Goal: Information Seeking & Learning: Learn about a topic

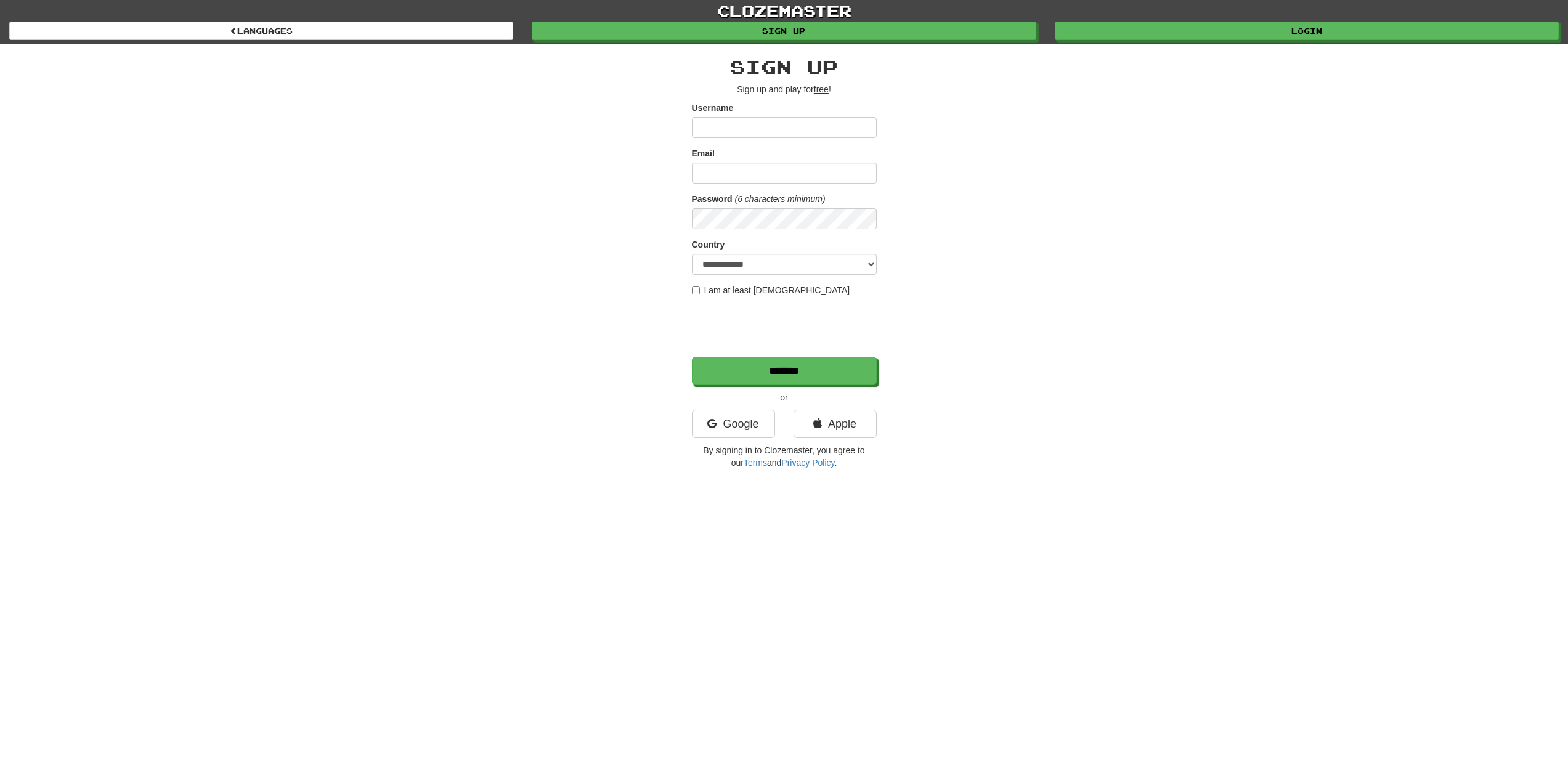
type input "*****"
click at [768, 173] on input "Email" at bounding box center [784, 173] width 185 height 21
type input "**********"
click at [984, 252] on div "**********" at bounding box center [784, 260] width 721 height 431
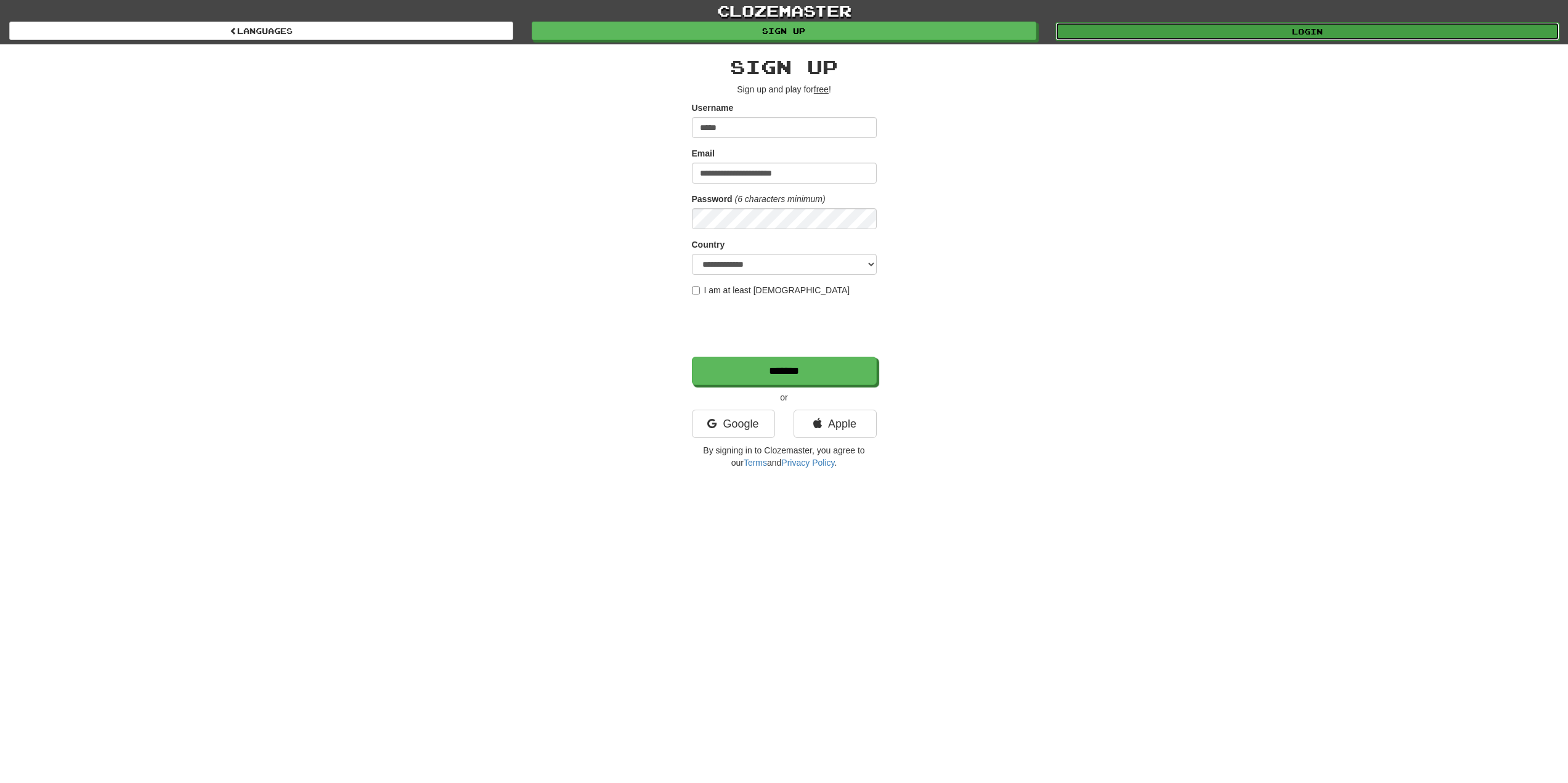
click at [1243, 38] on link "Login" at bounding box center [1307, 31] width 504 height 19
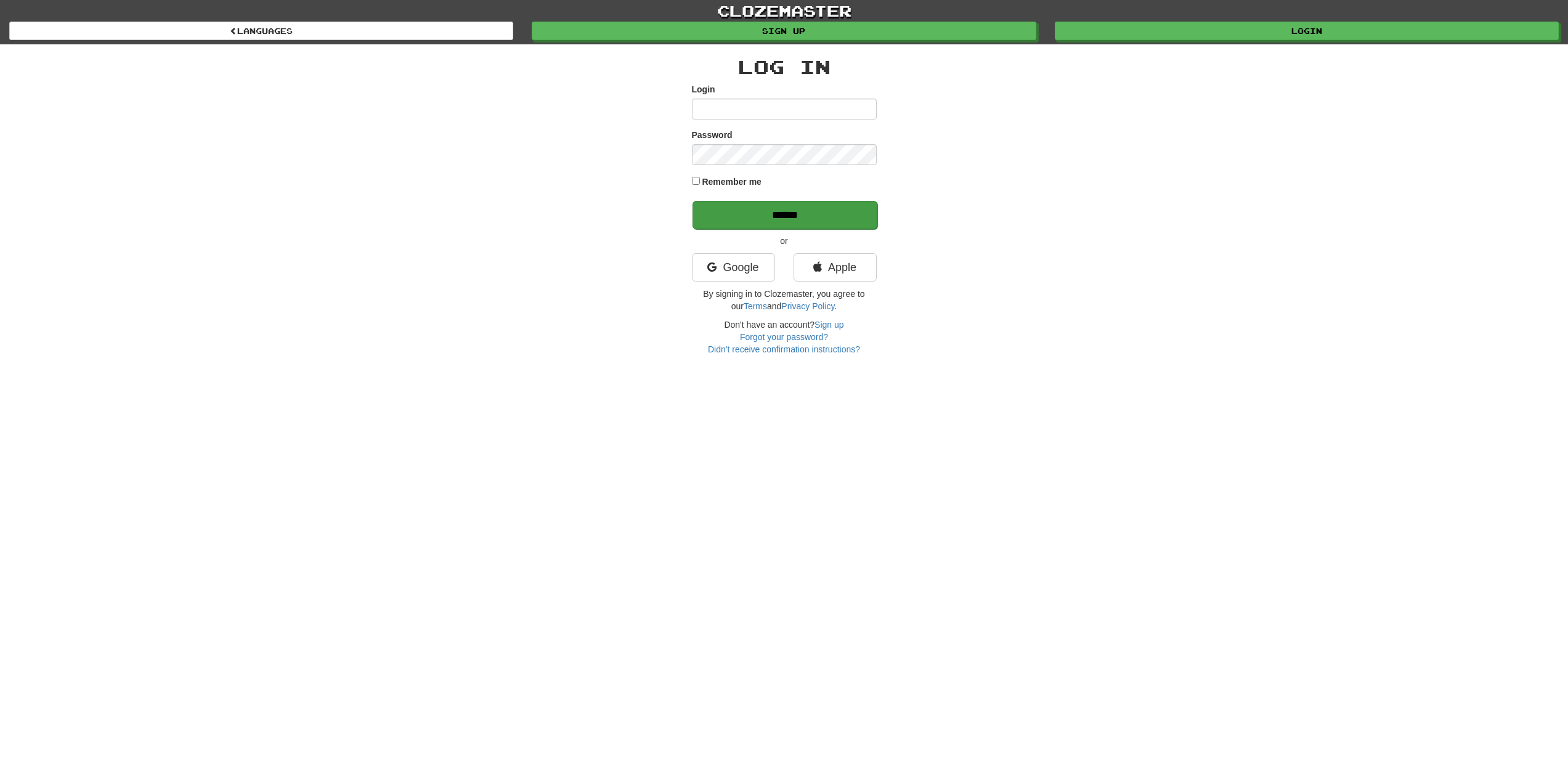
type input "*****"
click at [837, 212] on input "******" at bounding box center [785, 215] width 185 height 28
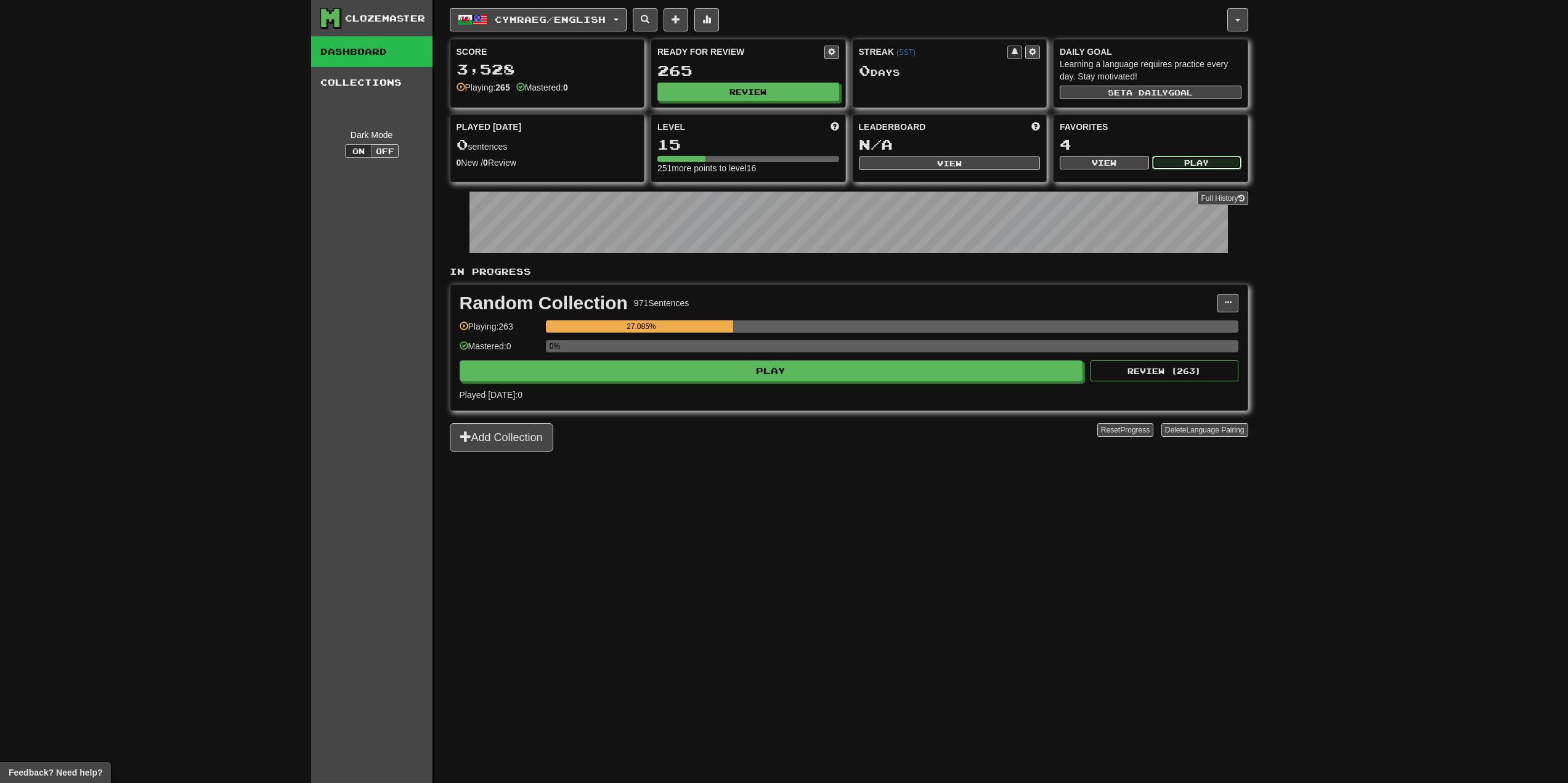
click at [1211, 164] on button "Play" at bounding box center [1197, 163] width 90 height 13
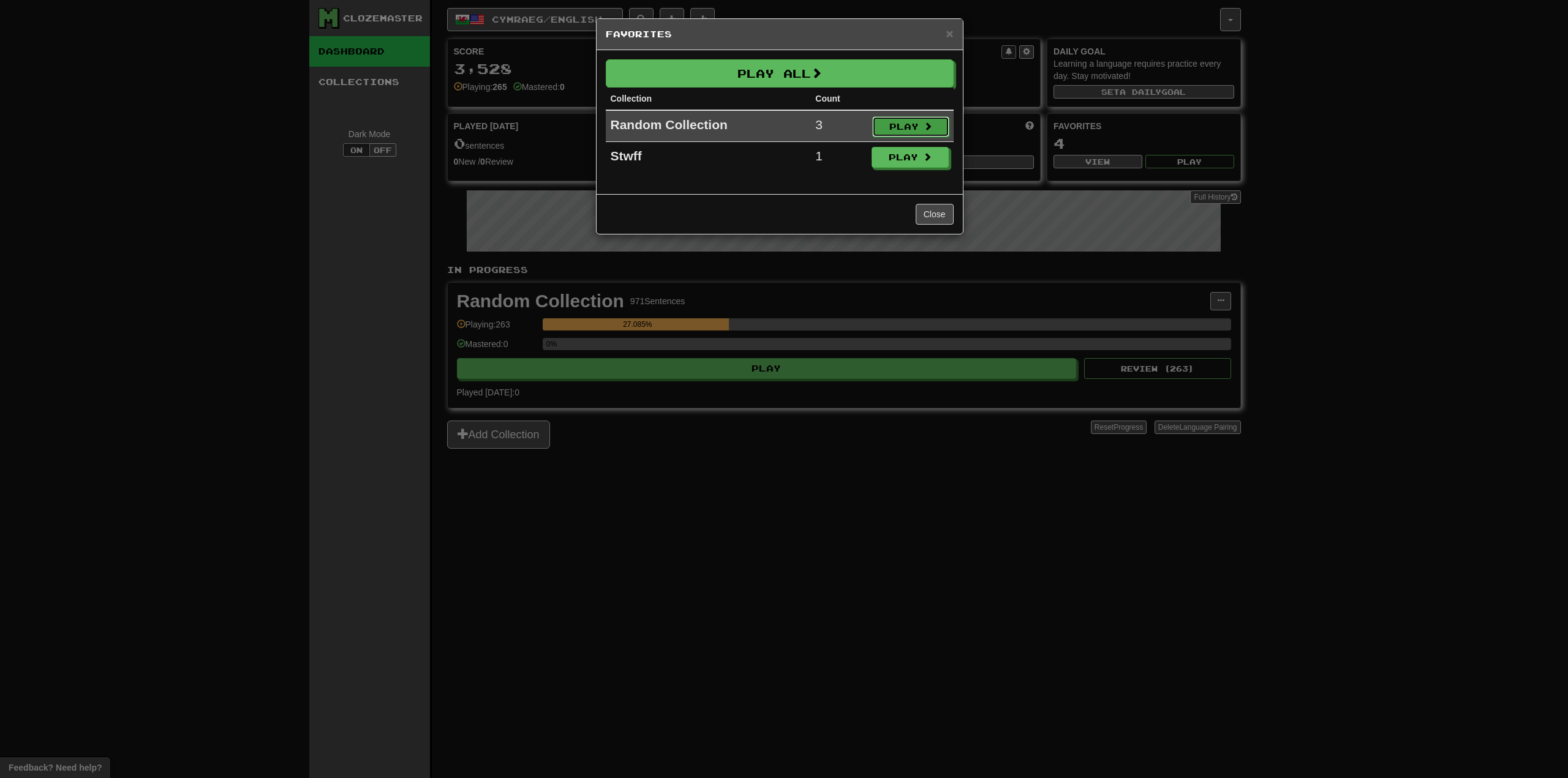
click at [924, 122] on span at bounding box center [927, 126] width 8 height 8
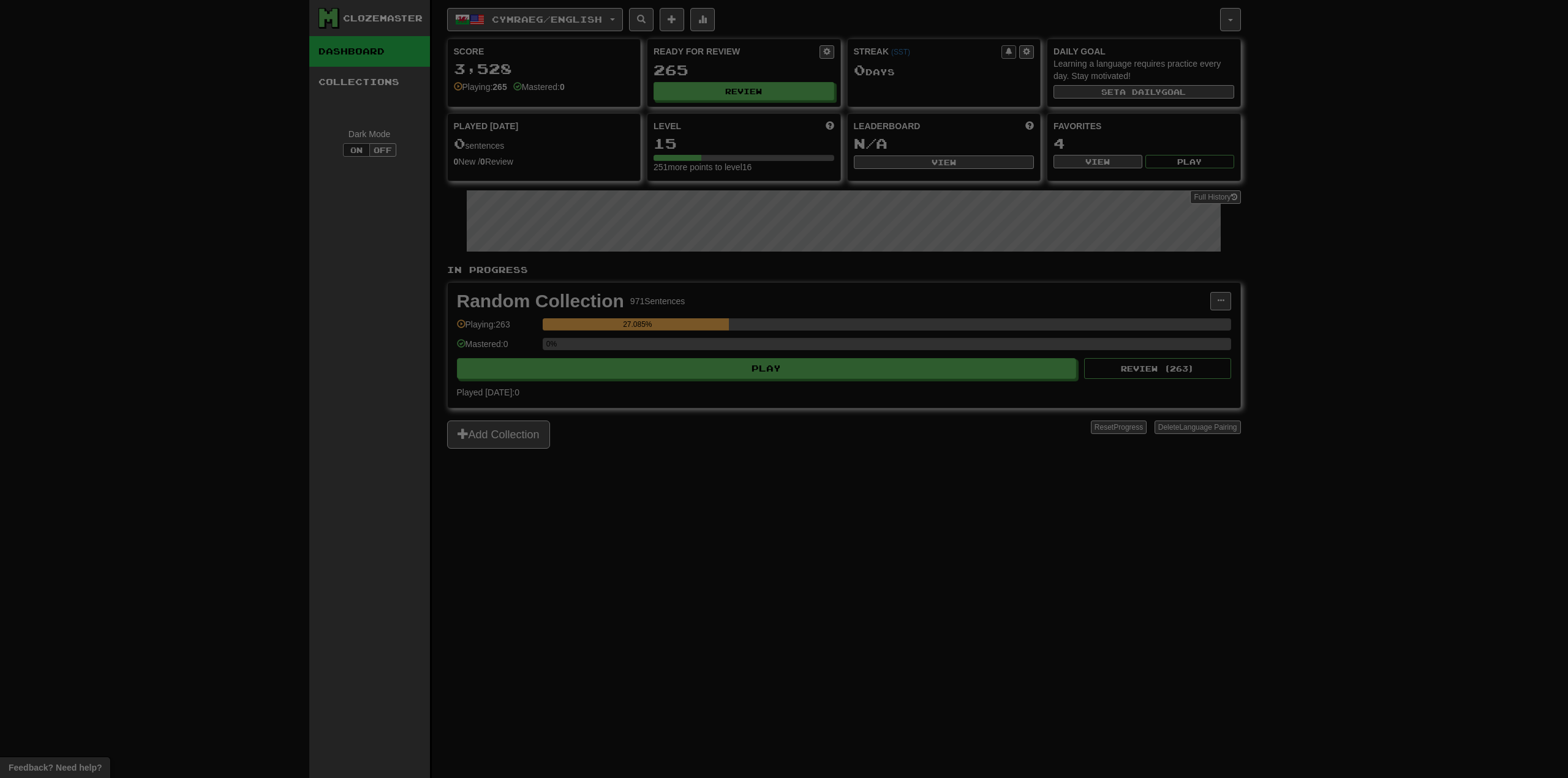
select select "**"
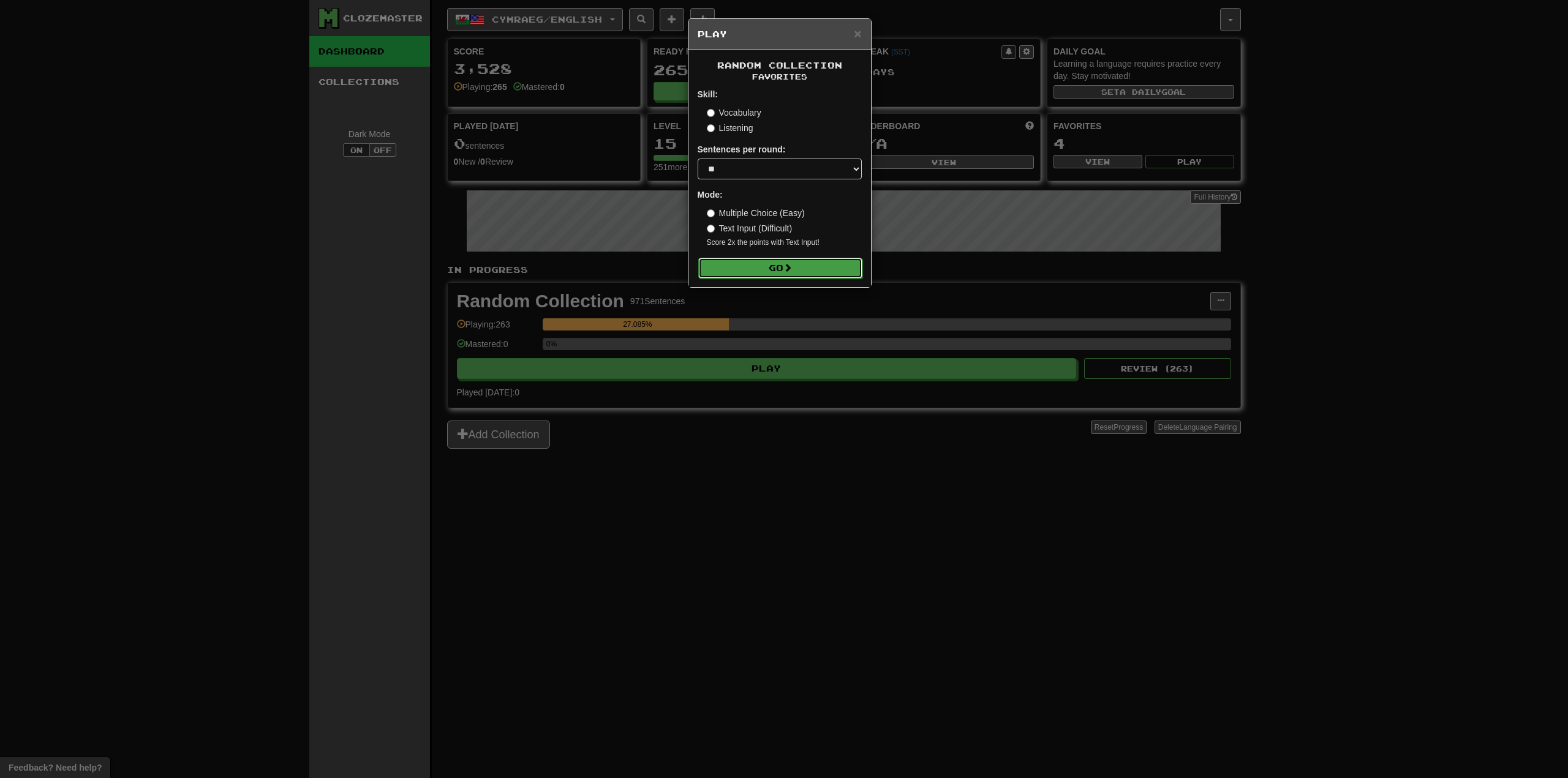
click at [813, 270] on button "Go" at bounding box center [780, 268] width 164 height 21
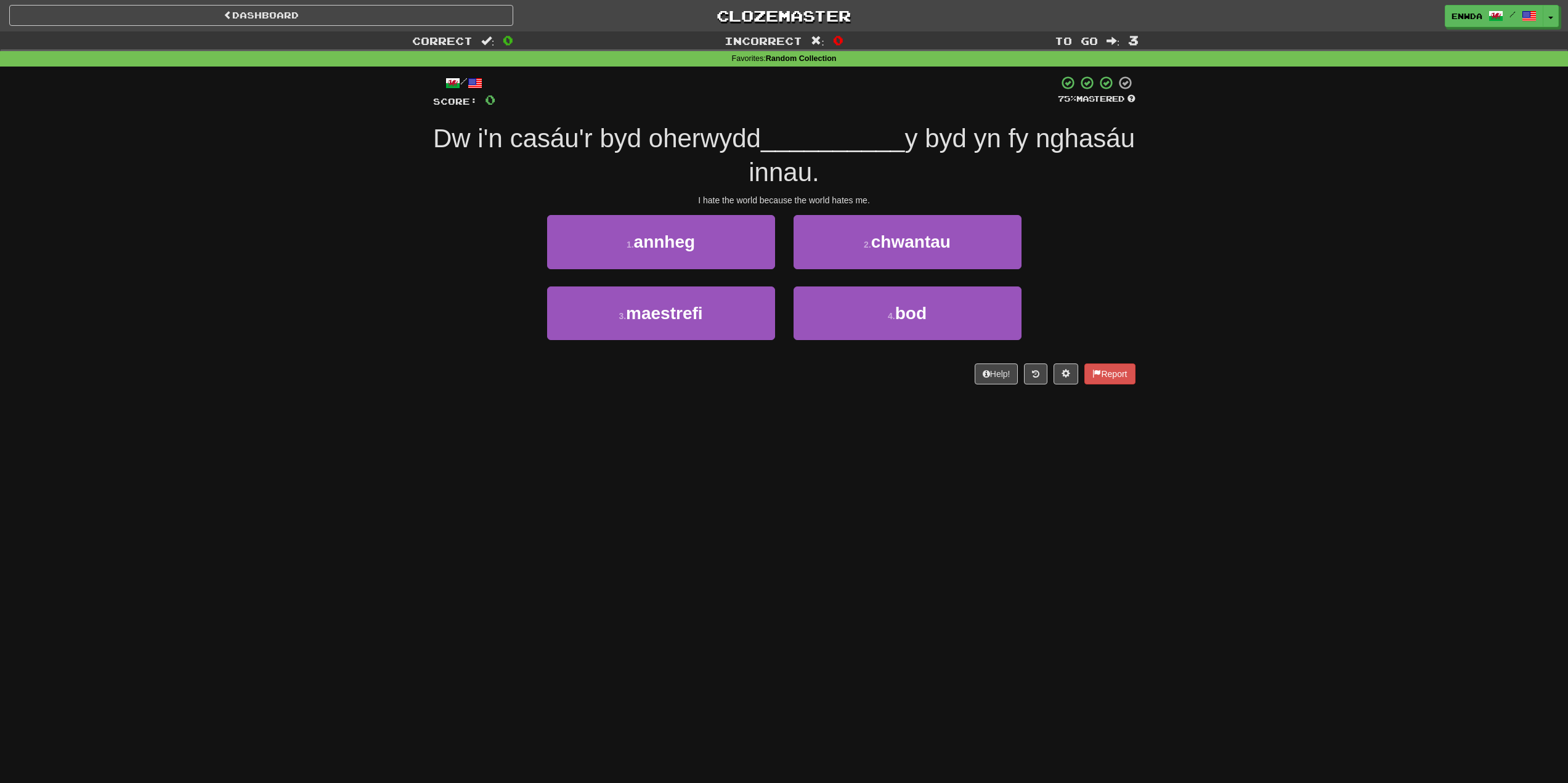
click at [471, 85] on div "/" at bounding box center [464, 83] width 62 height 15
click at [1478, 9] on link "enwda /" at bounding box center [1494, 16] width 98 height 22
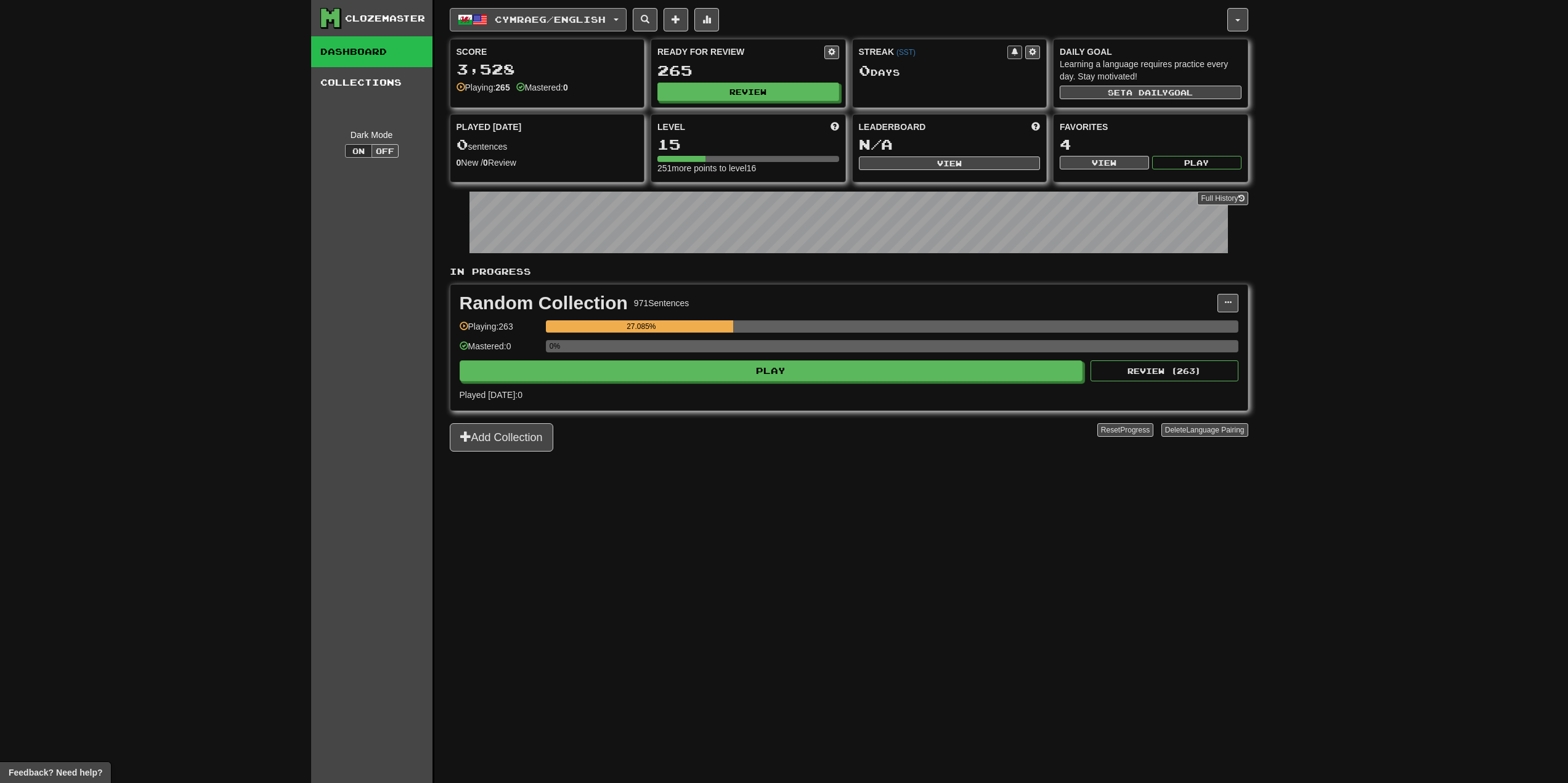
click at [597, 23] on span "Cymraeg / English" at bounding box center [549, 19] width 111 height 10
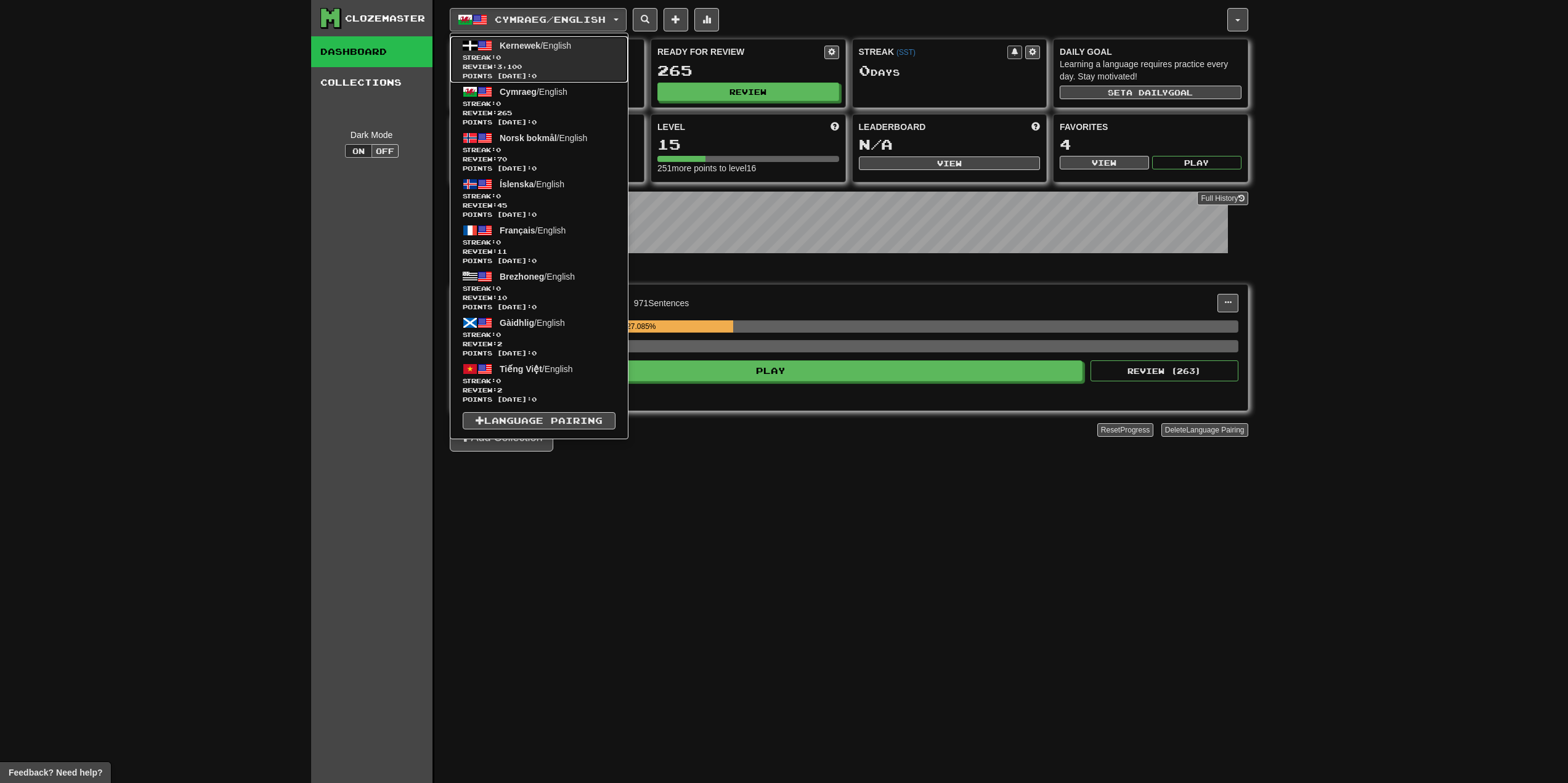
click at [587, 46] on link "Kernewek / English Streak: 0 Review: 3,100 Points today: 0" at bounding box center [539, 59] width 178 height 46
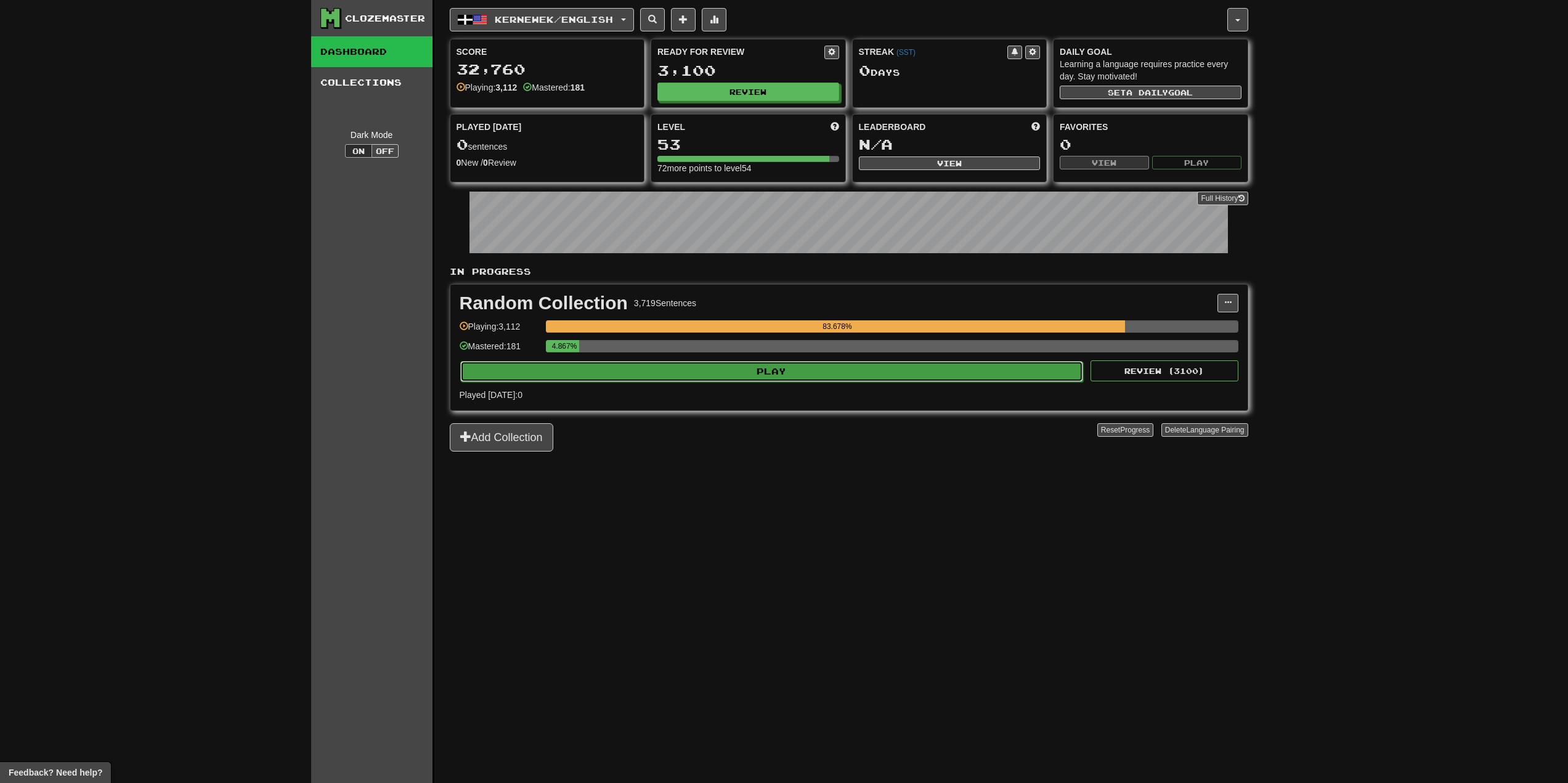
click at [949, 378] on button "Play" at bounding box center [772, 372] width 624 height 21
select select "**"
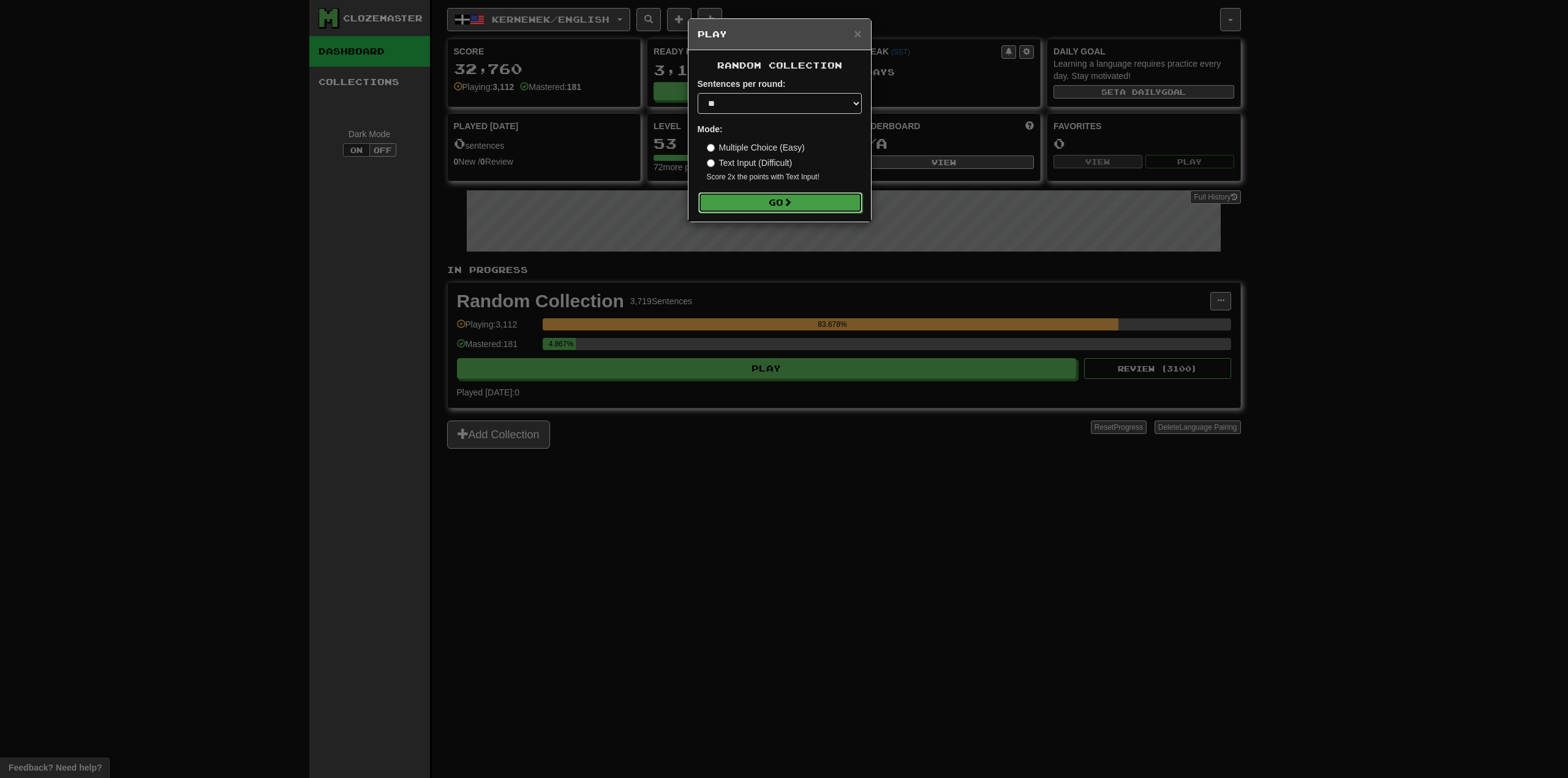
click at [801, 207] on button "Go" at bounding box center [780, 203] width 164 height 21
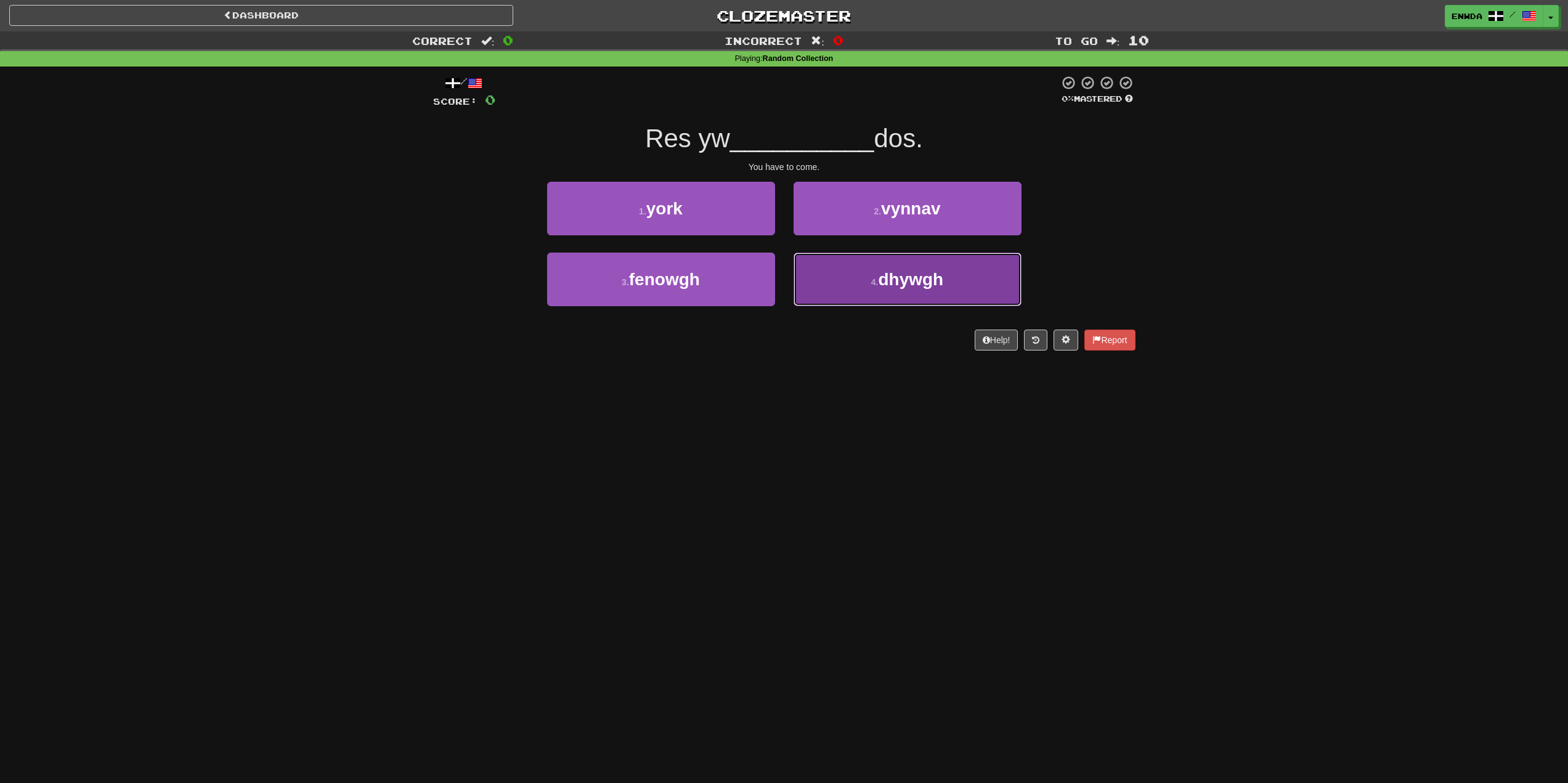
click at [926, 281] on span "dhywgh" at bounding box center [910, 279] width 65 height 19
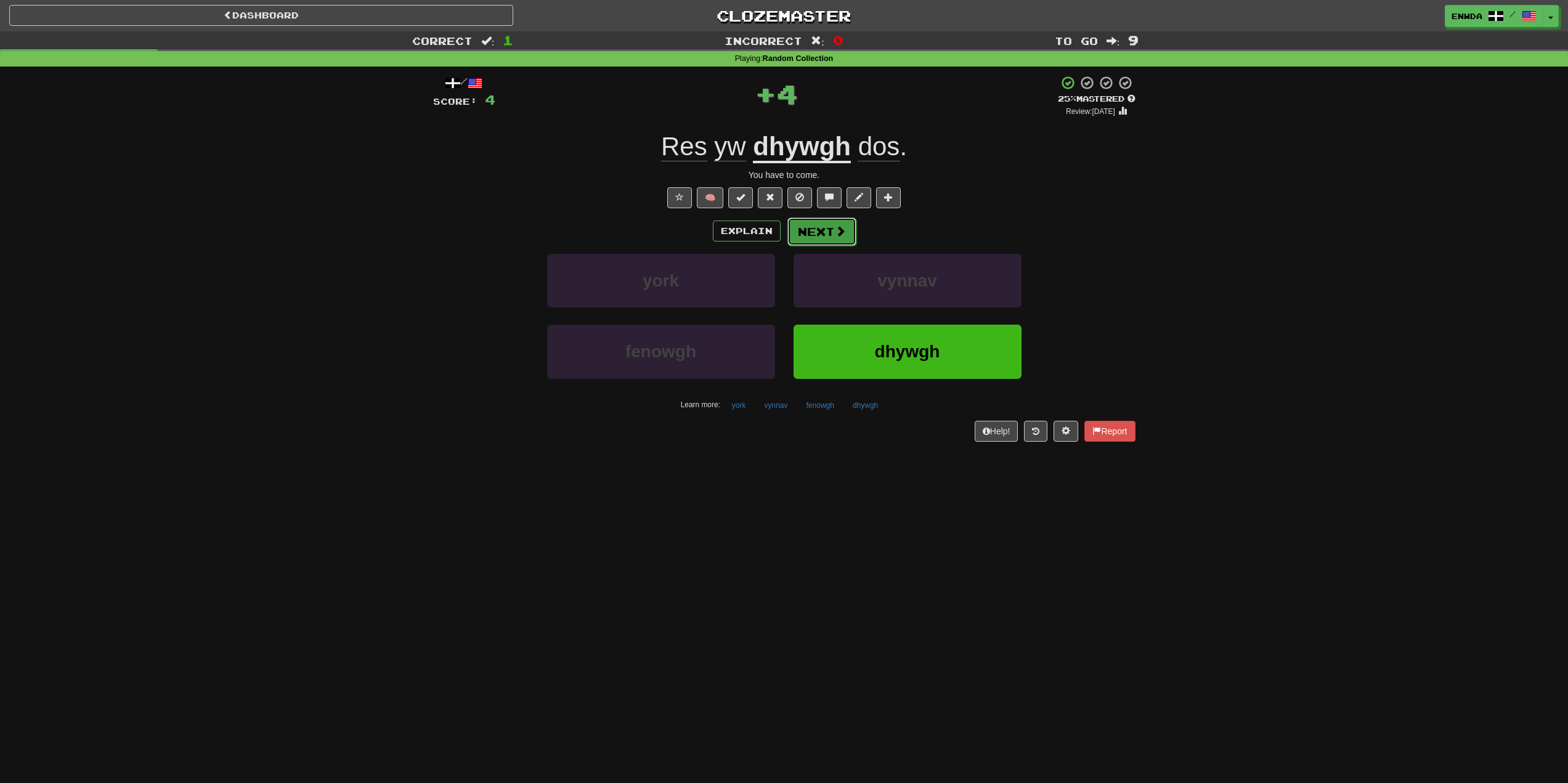
click at [837, 233] on span at bounding box center [840, 232] width 11 height 11
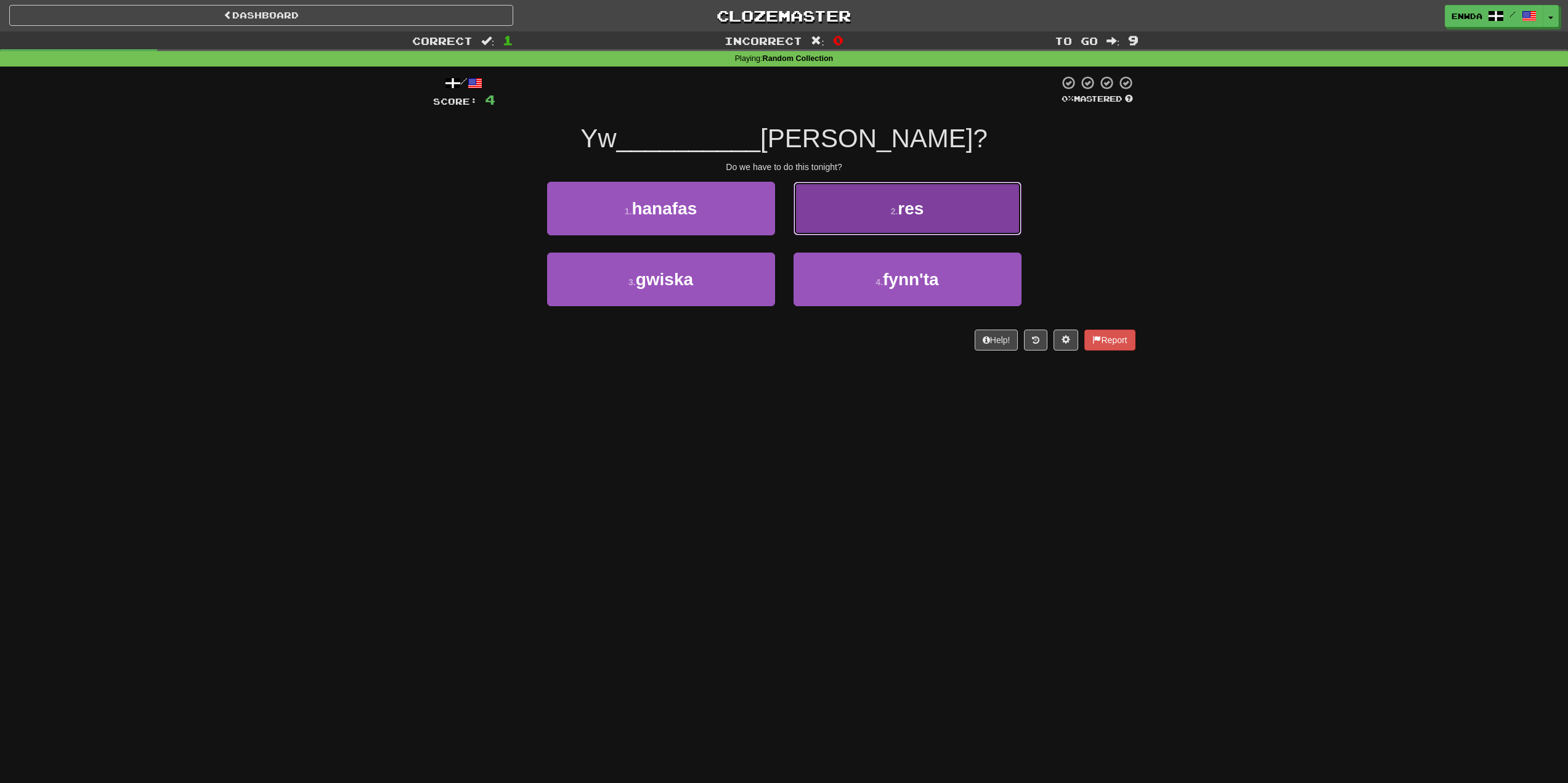
click at [868, 214] on button "2 . res" at bounding box center [907, 208] width 228 height 54
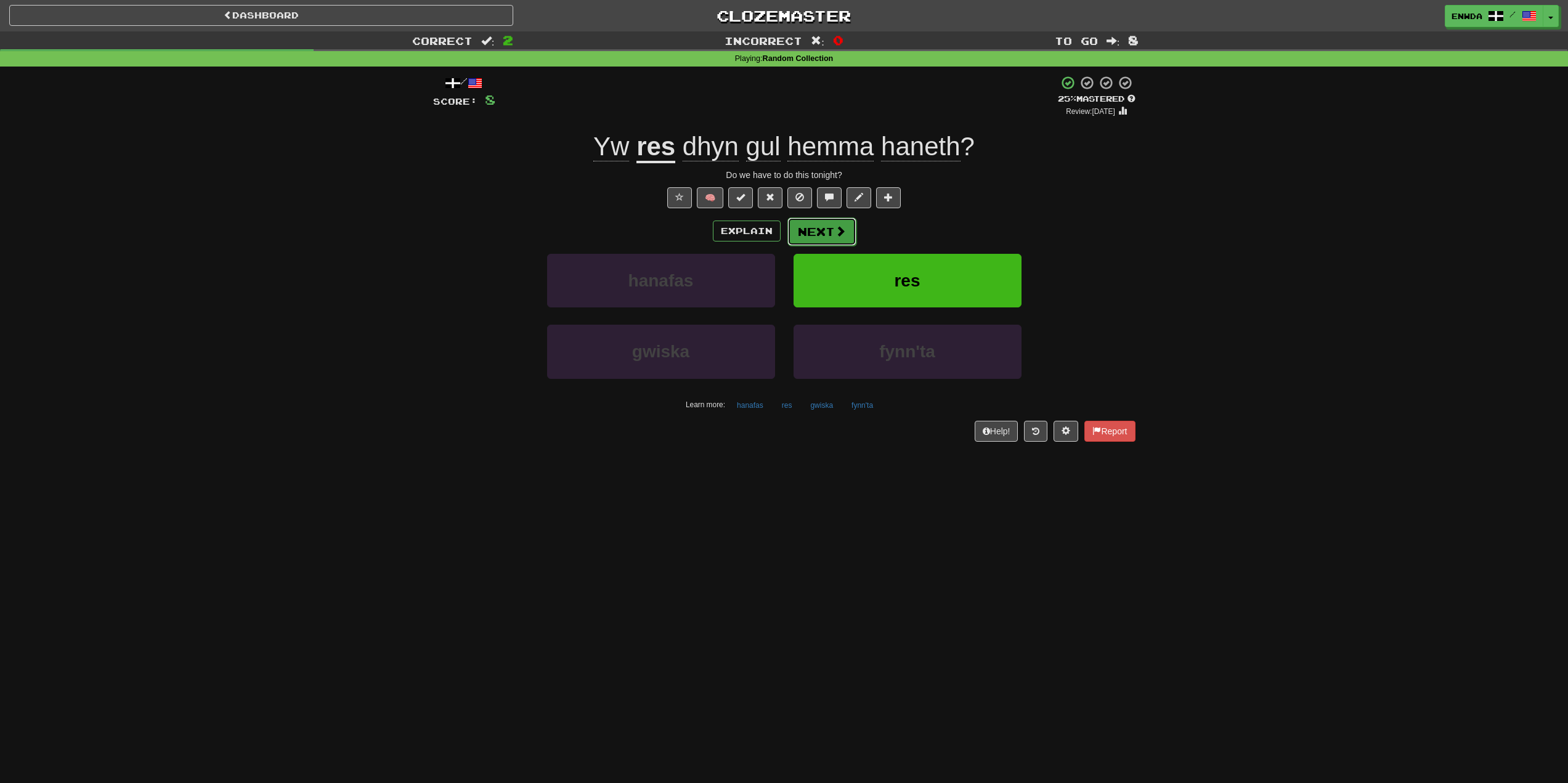
click at [831, 235] on button "Next" at bounding box center [821, 232] width 69 height 28
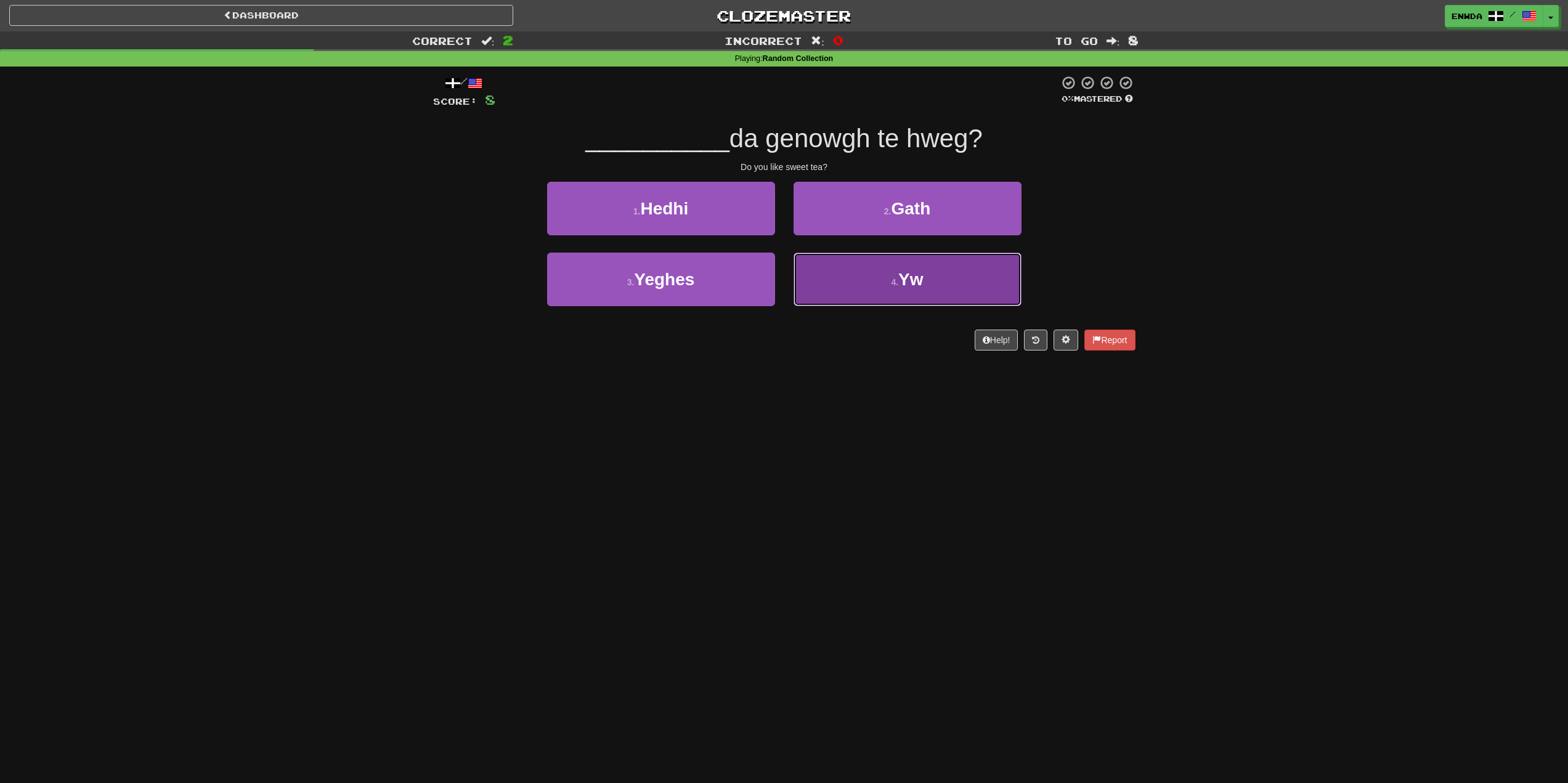
click at [889, 275] on button "4 . Yw" at bounding box center [907, 279] width 228 height 54
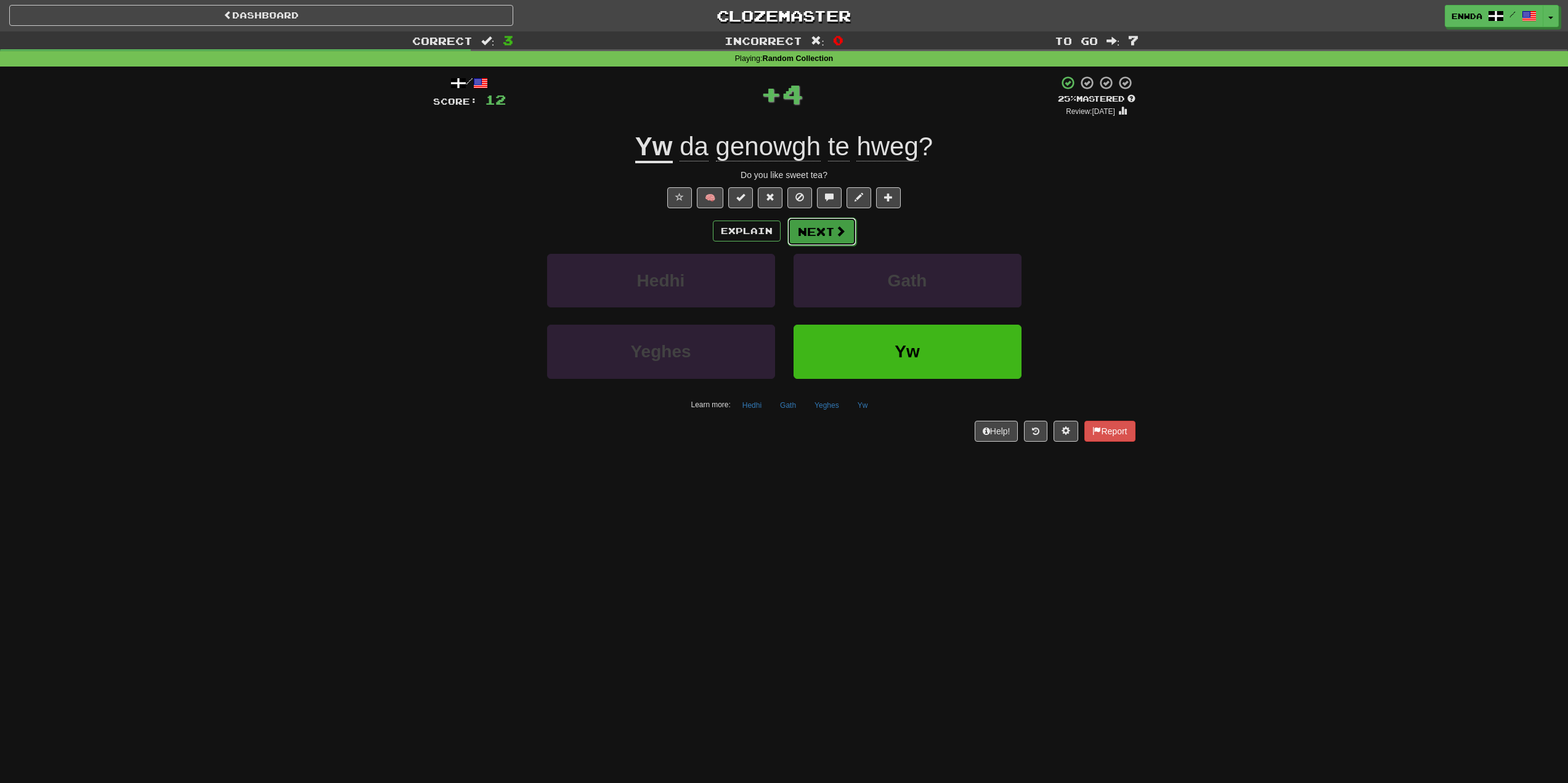
click at [823, 236] on button "Next" at bounding box center [821, 232] width 69 height 28
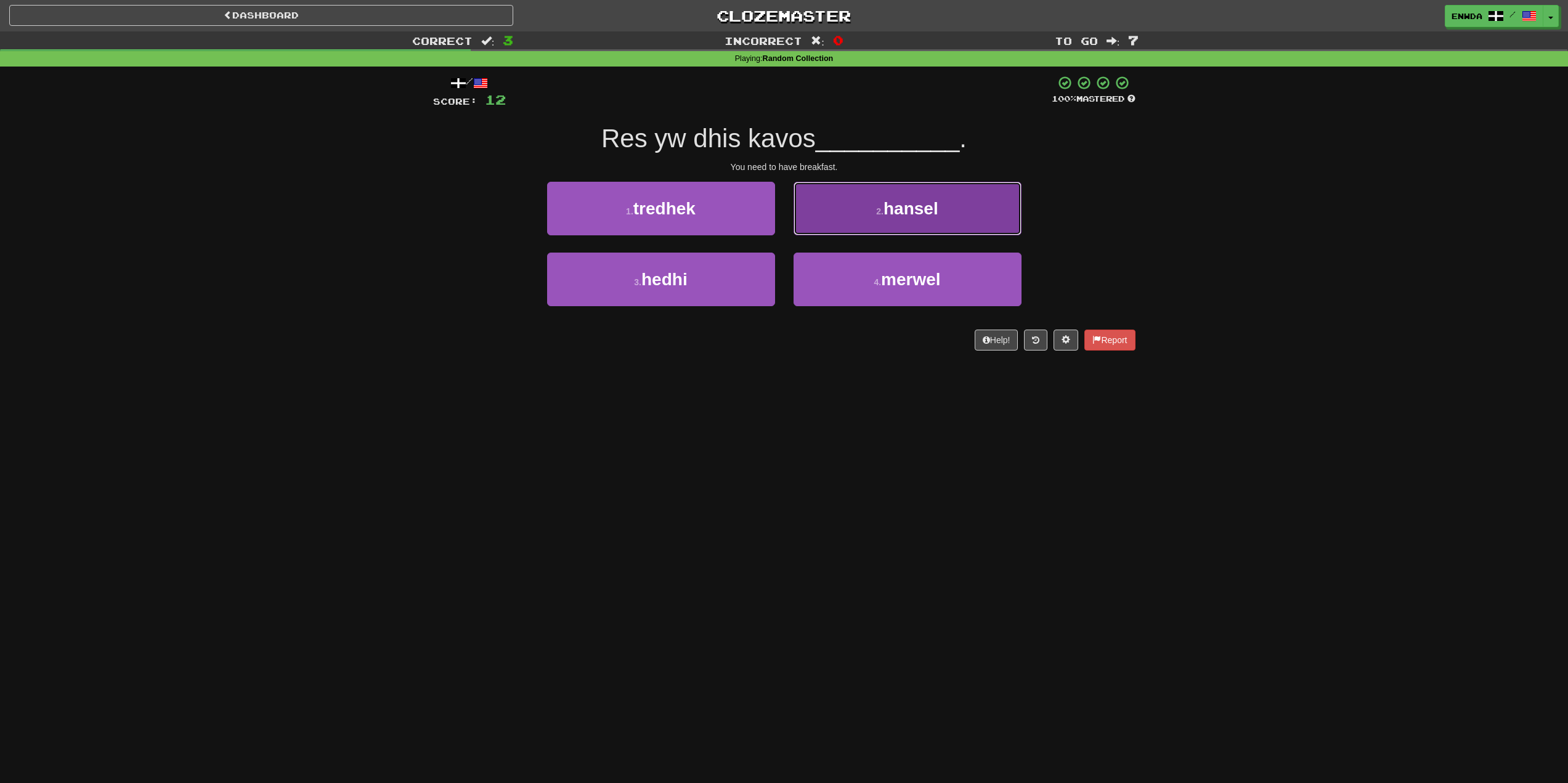
click at [853, 226] on button "2 . [PERSON_NAME]" at bounding box center [907, 208] width 228 height 54
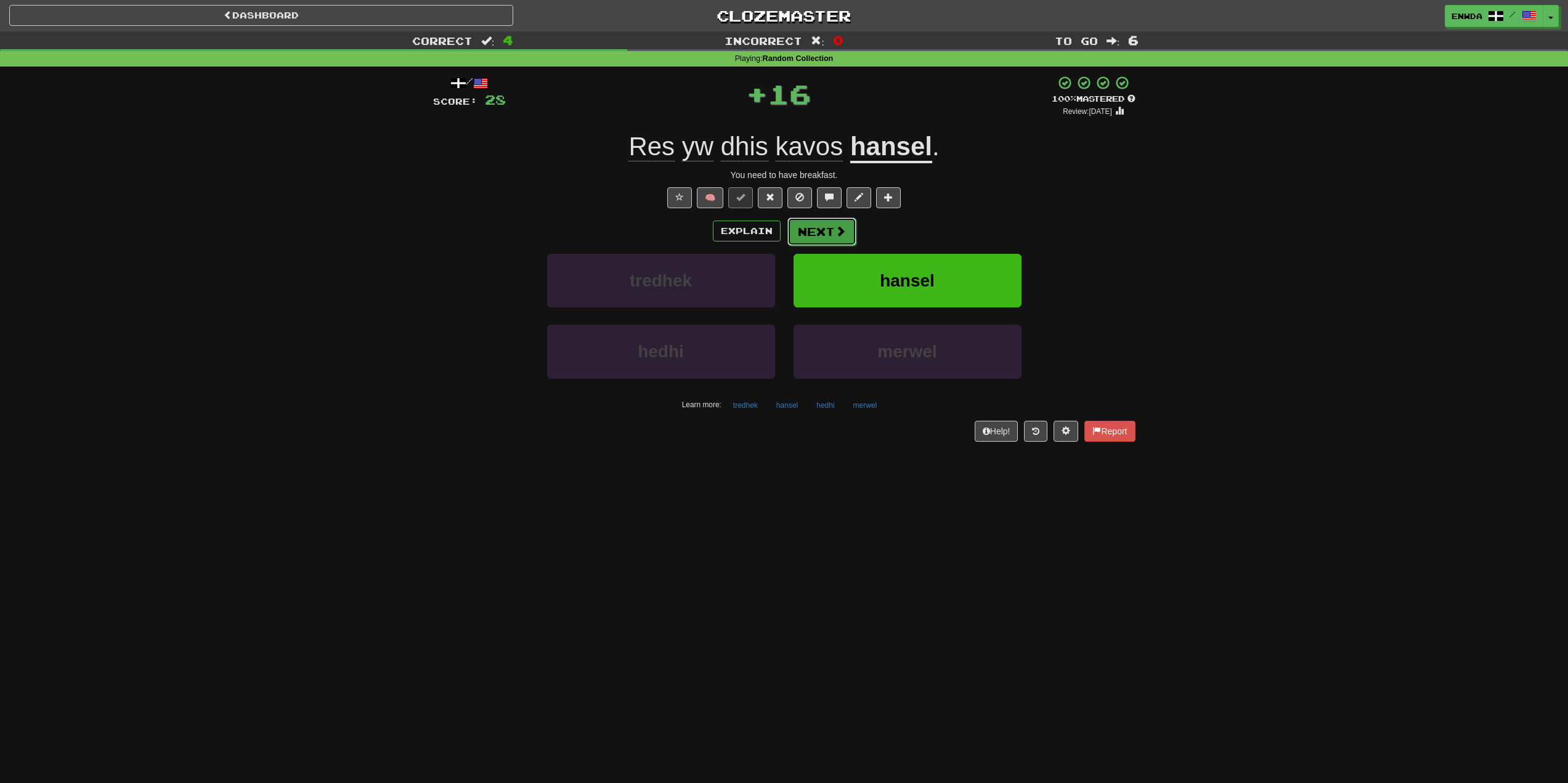
click at [835, 230] on span at bounding box center [840, 232] width 11 height 11
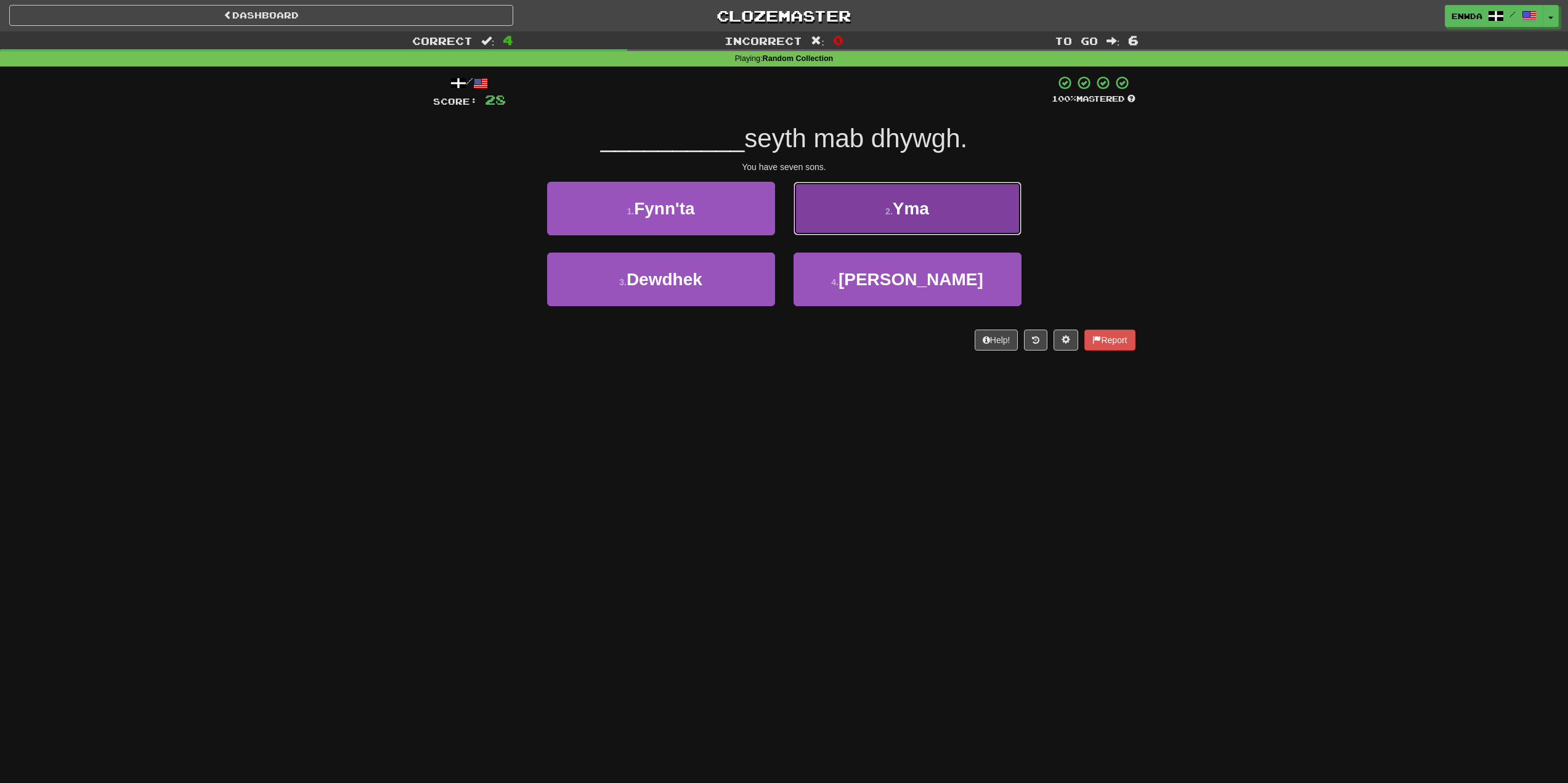
click at [834, 231] on button "2 . Yma" at bounding box center [907, 208] width 228 height 54
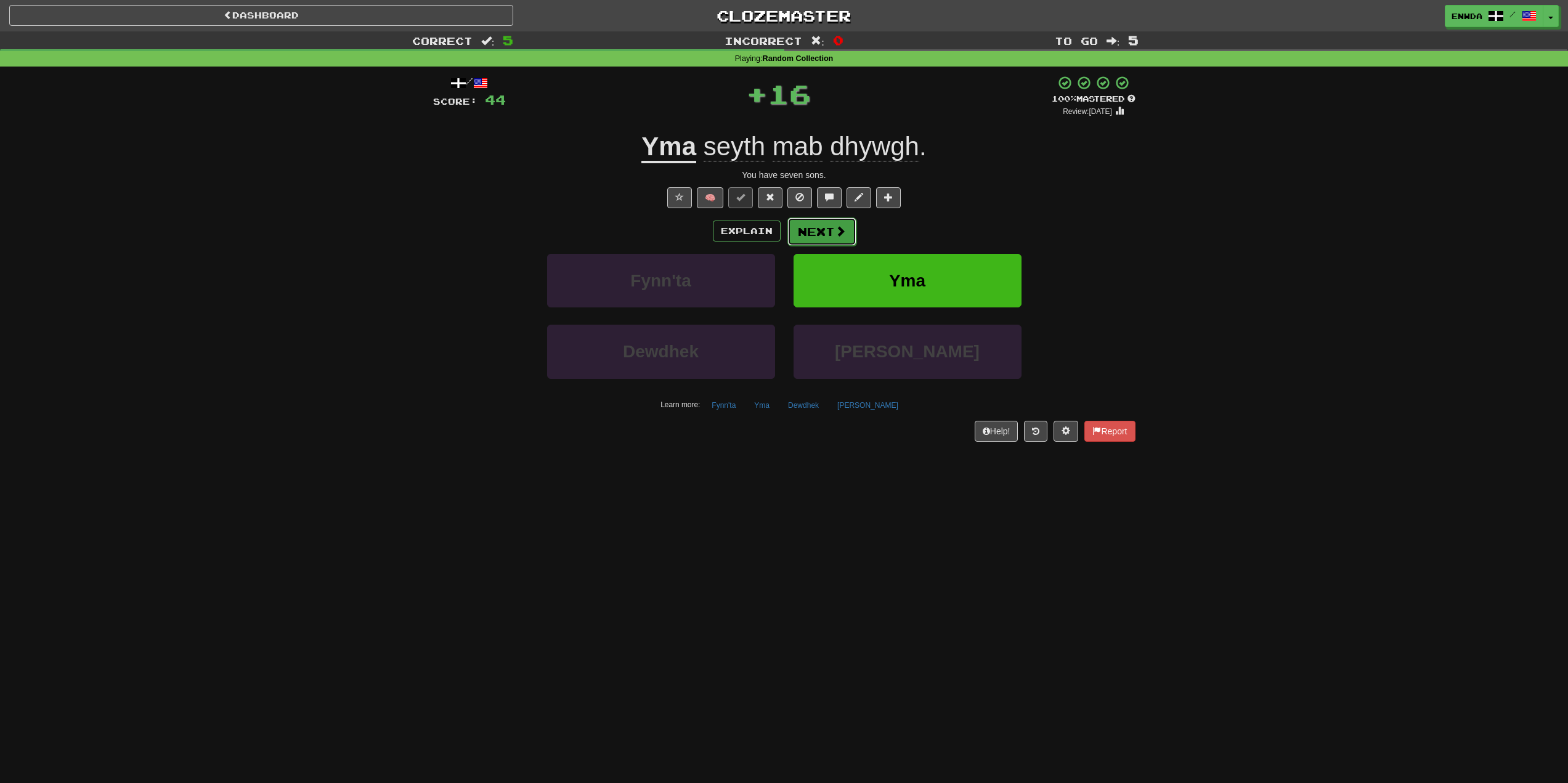
click at [827, 231] on button "Next" at bounding box center [821, 232] width 69 height 28
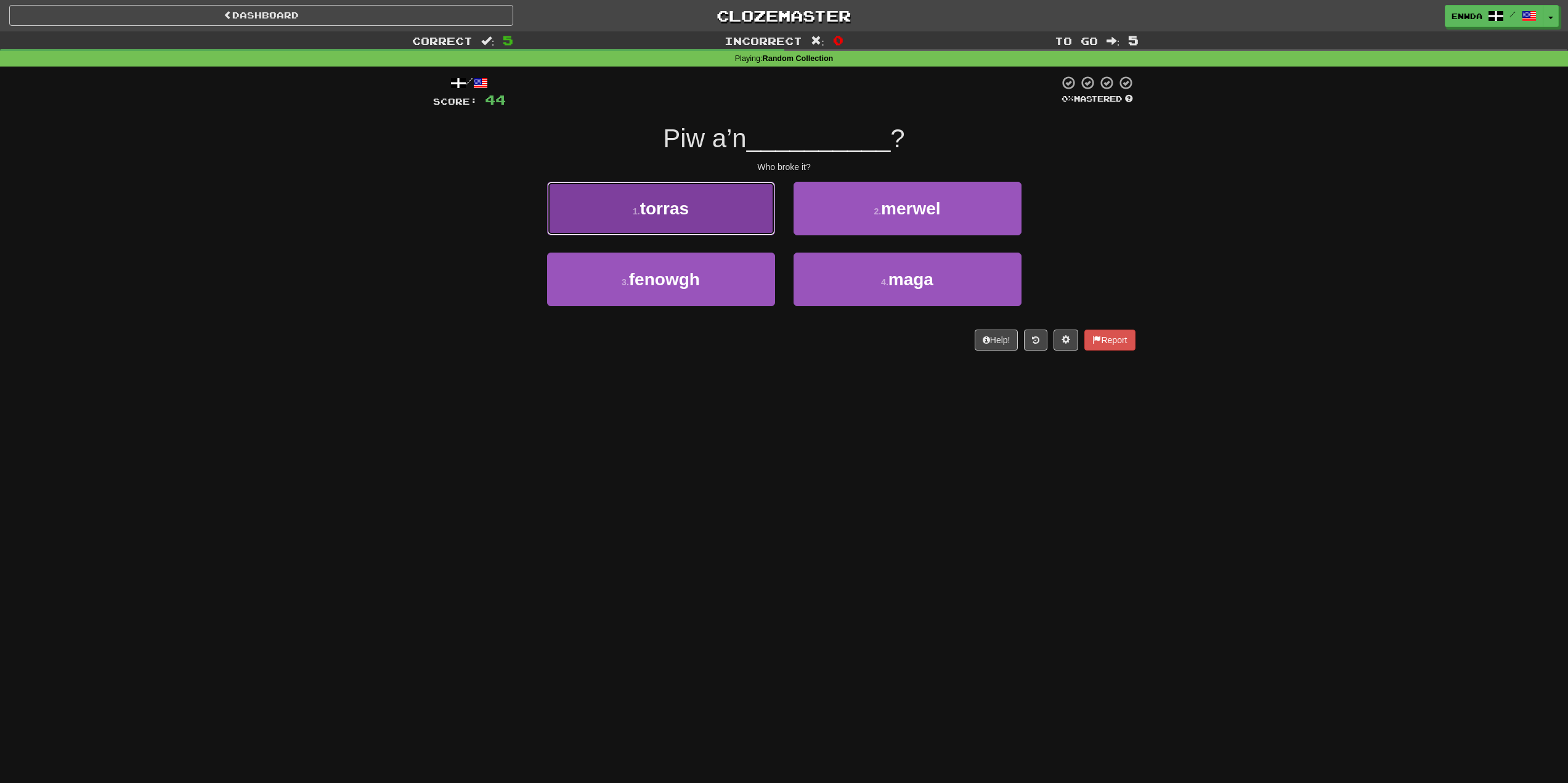
click at [756, 227] on button "1 . [GEOGRAPHIC_DATA]" at bounding box center [661, 208] width 228 height 54
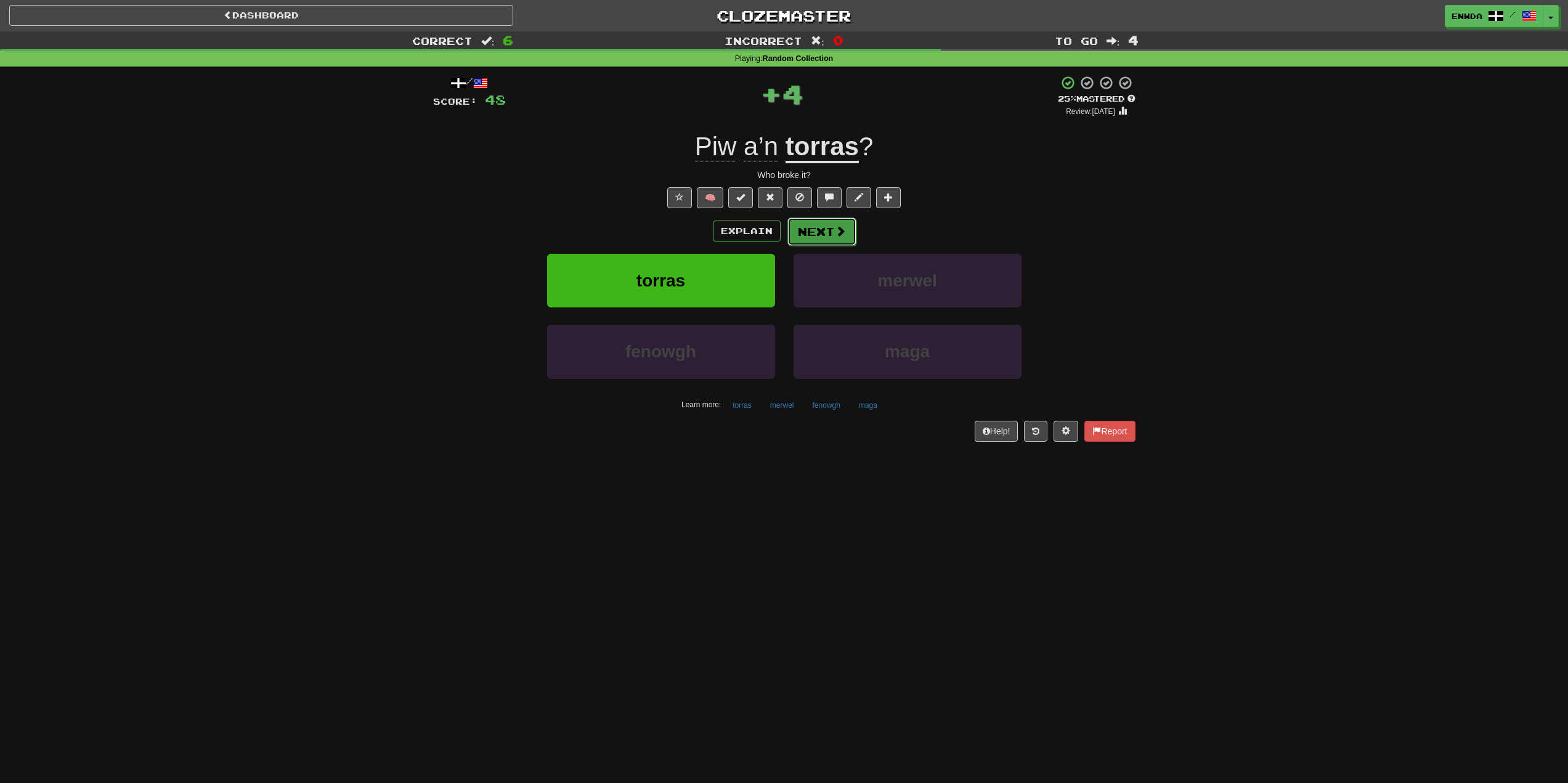
click at [832, 234] on button "Next" at bounding box center [821, 232] width 69 height 28
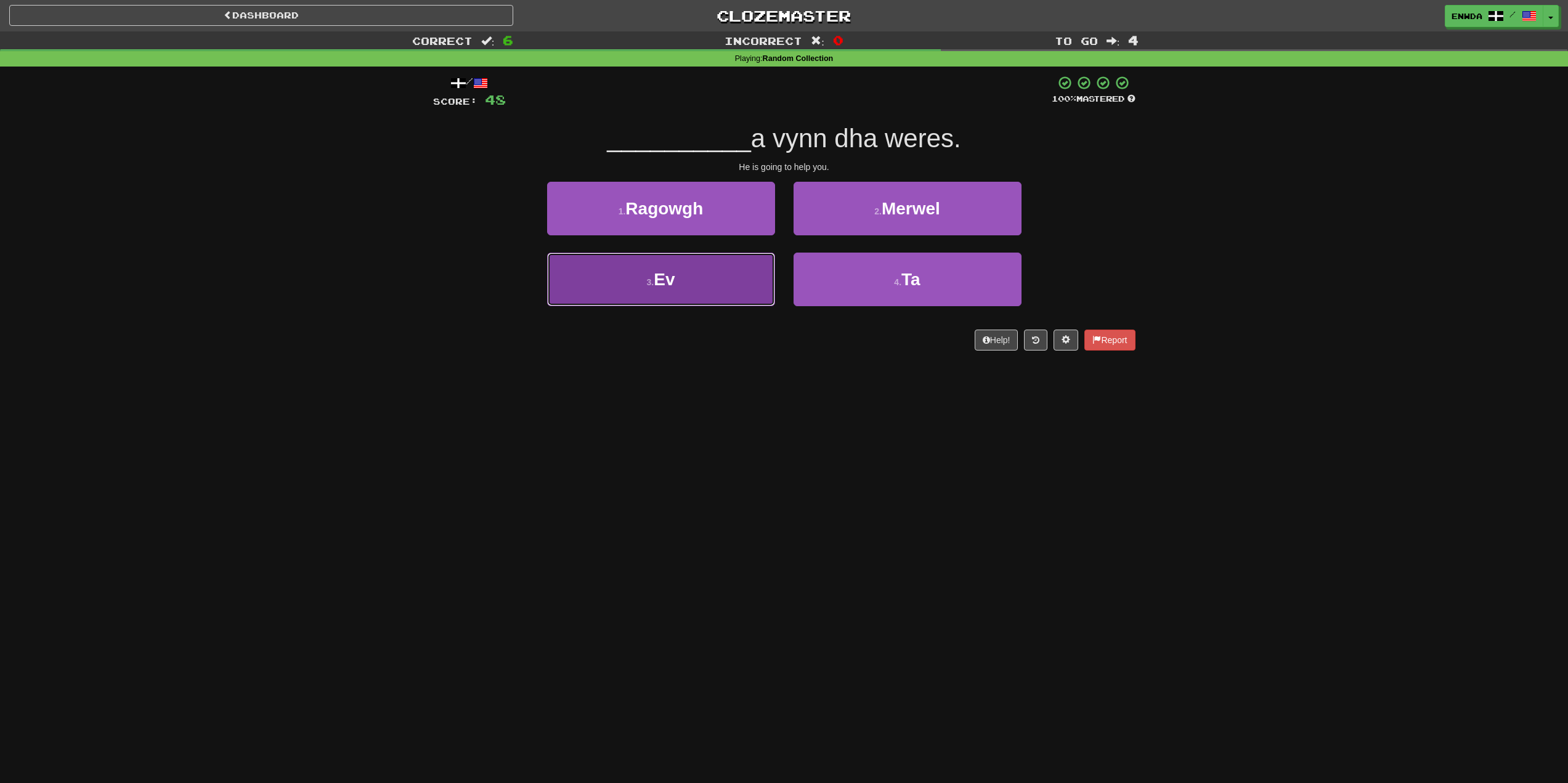
click at [739, 287] on button "3 . Ev" at bounding box center [661, 279] width 228 height 54
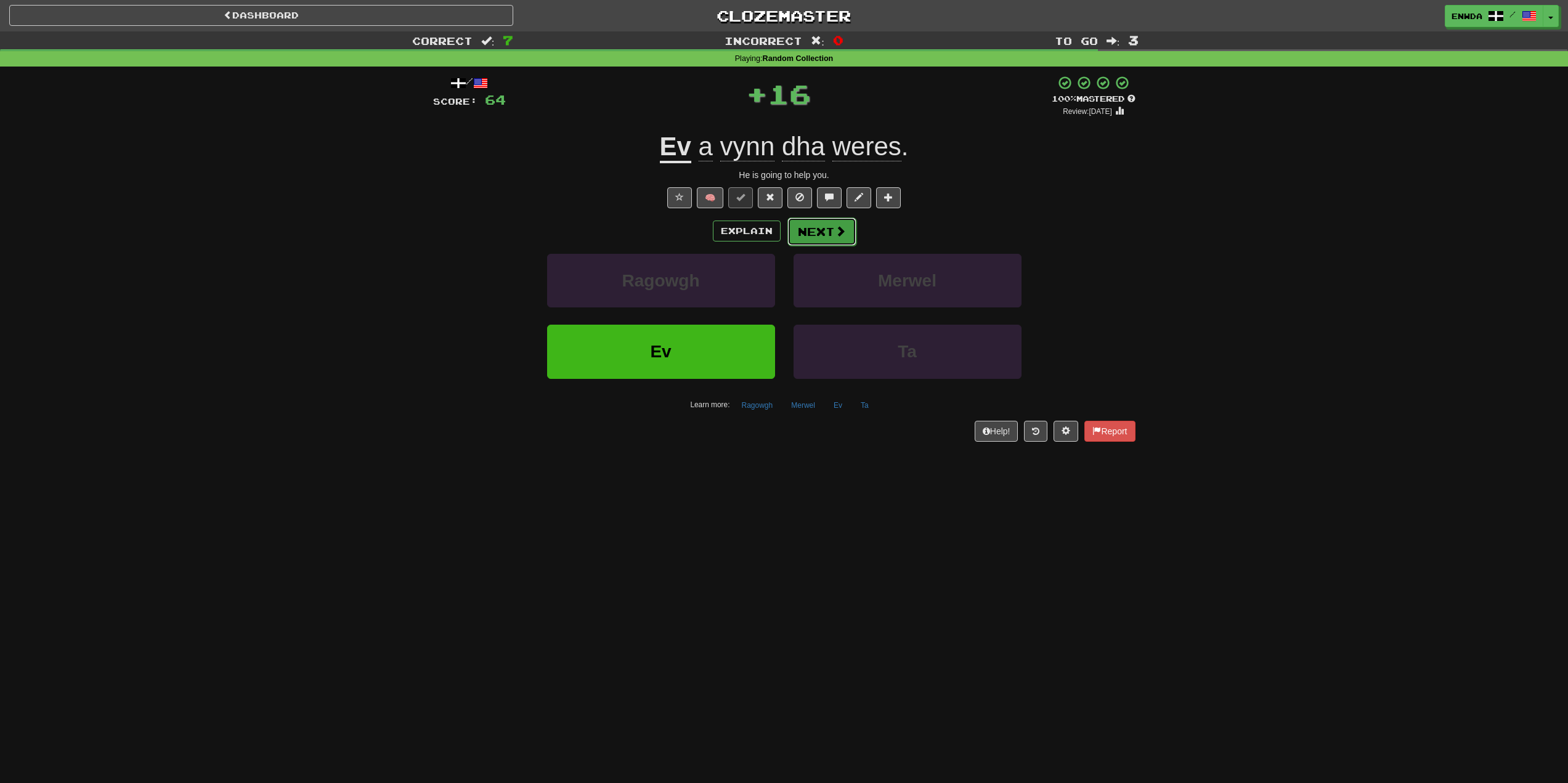
click at [813, 222] on button "Next" at bounding box center [821, 232] width 69 height 28
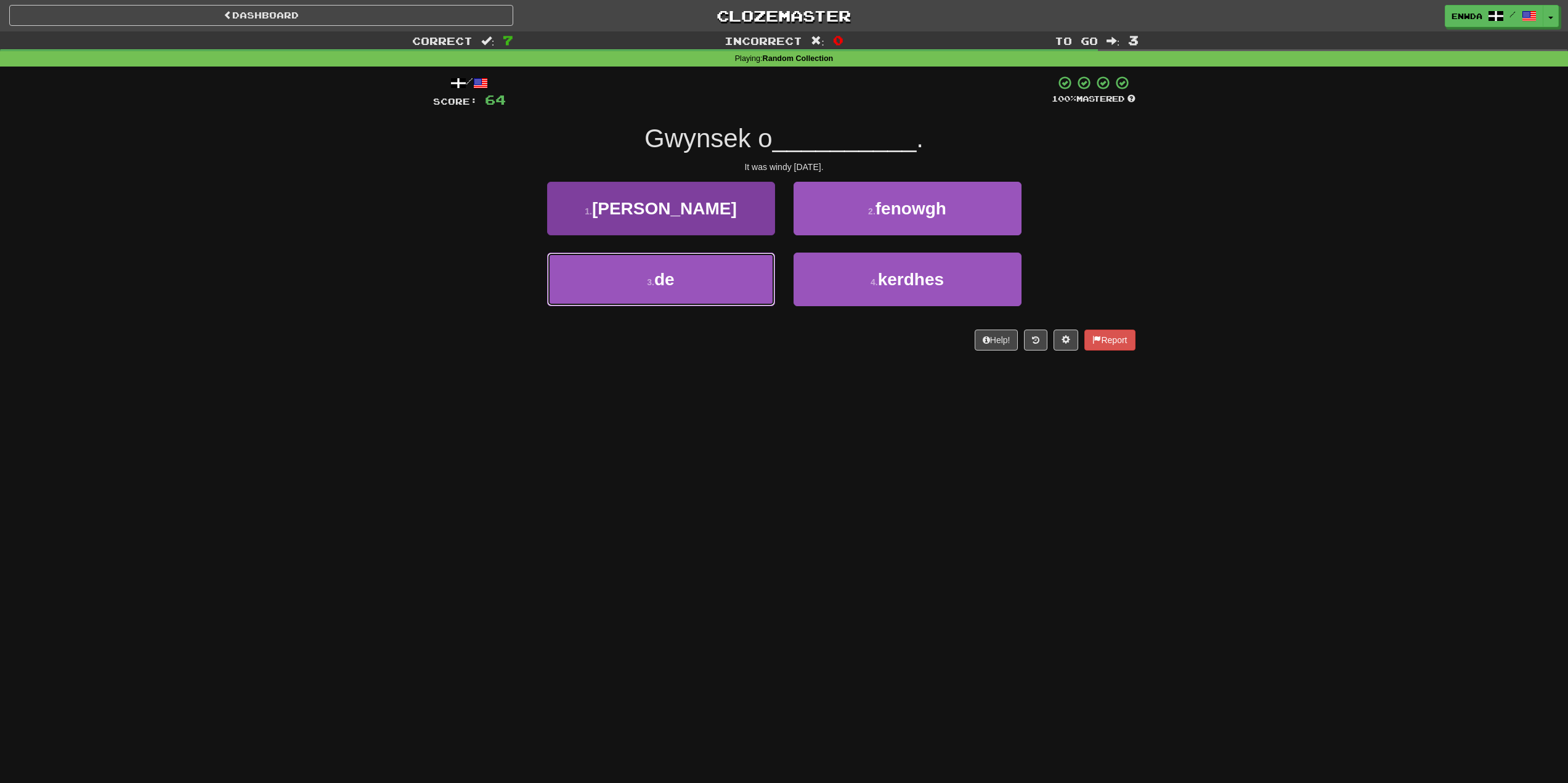
click at [740, 277] on button "3 . de" at bounding box center [661, 279] width 228 height 54
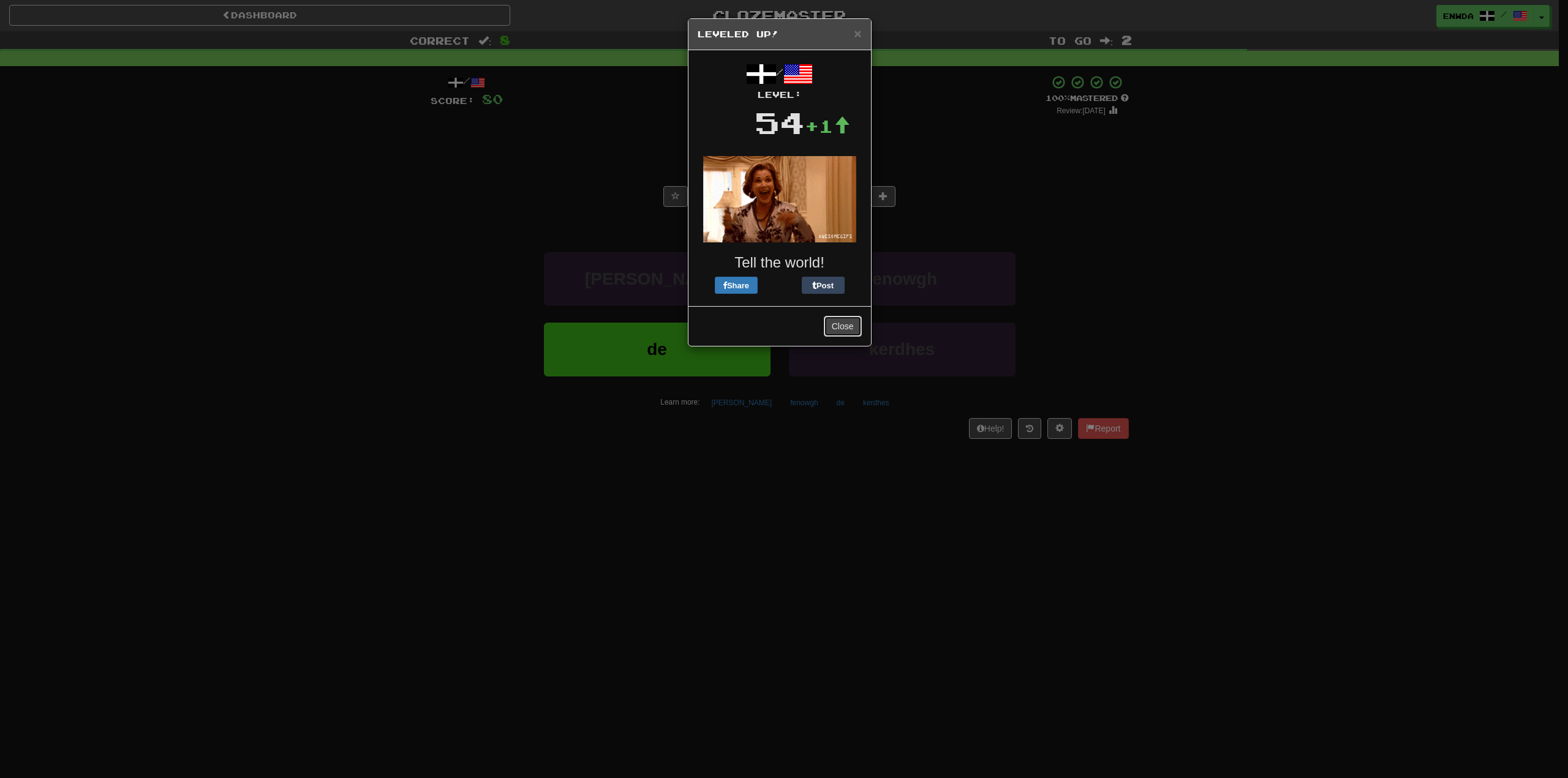
click at [852, 325] on button "Close" at bounding box center [843, 326] width 38 height 21
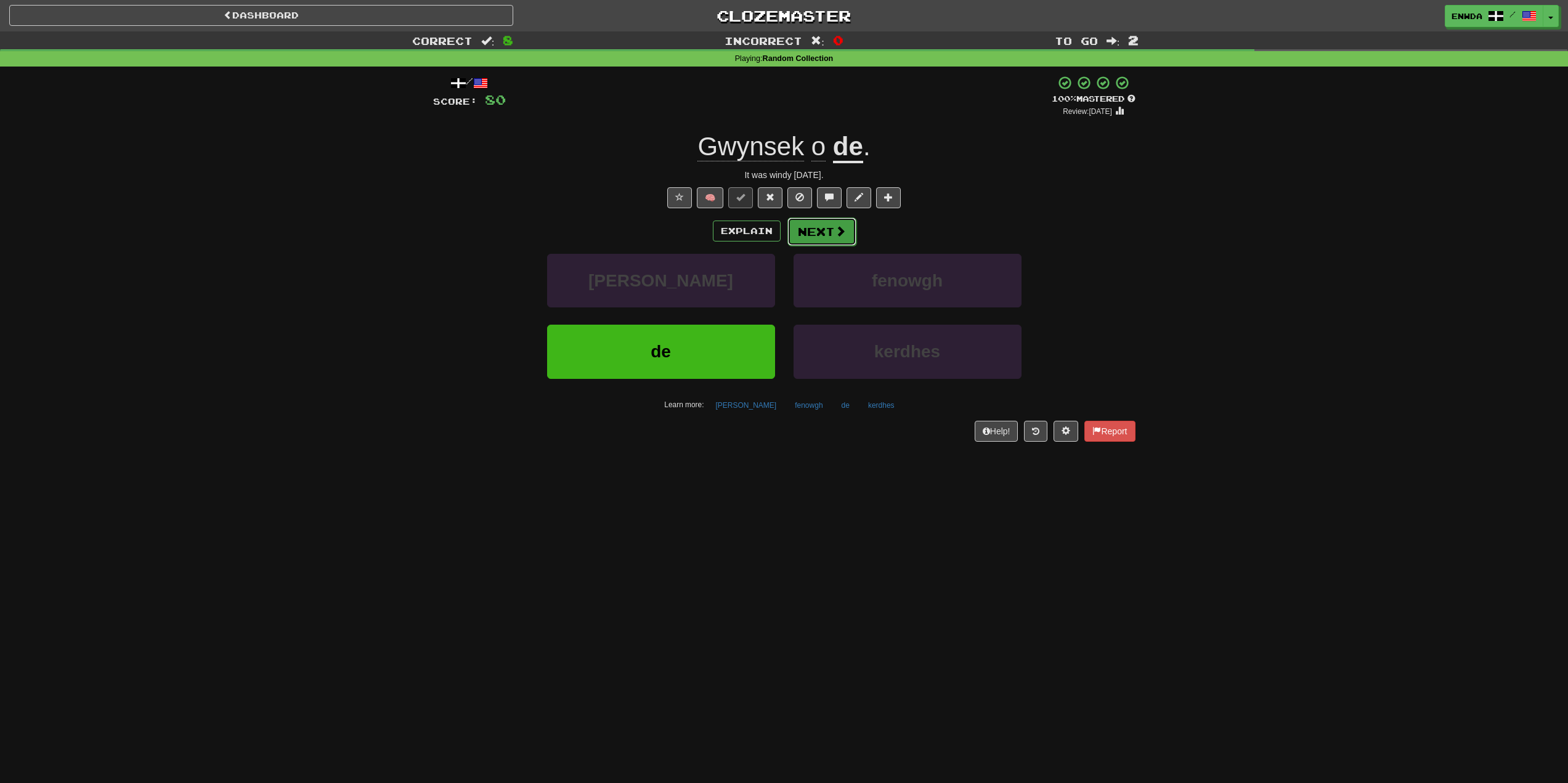
click at [835, 238] on button "Next" at bounding box center [821, 232] width 69 height 28
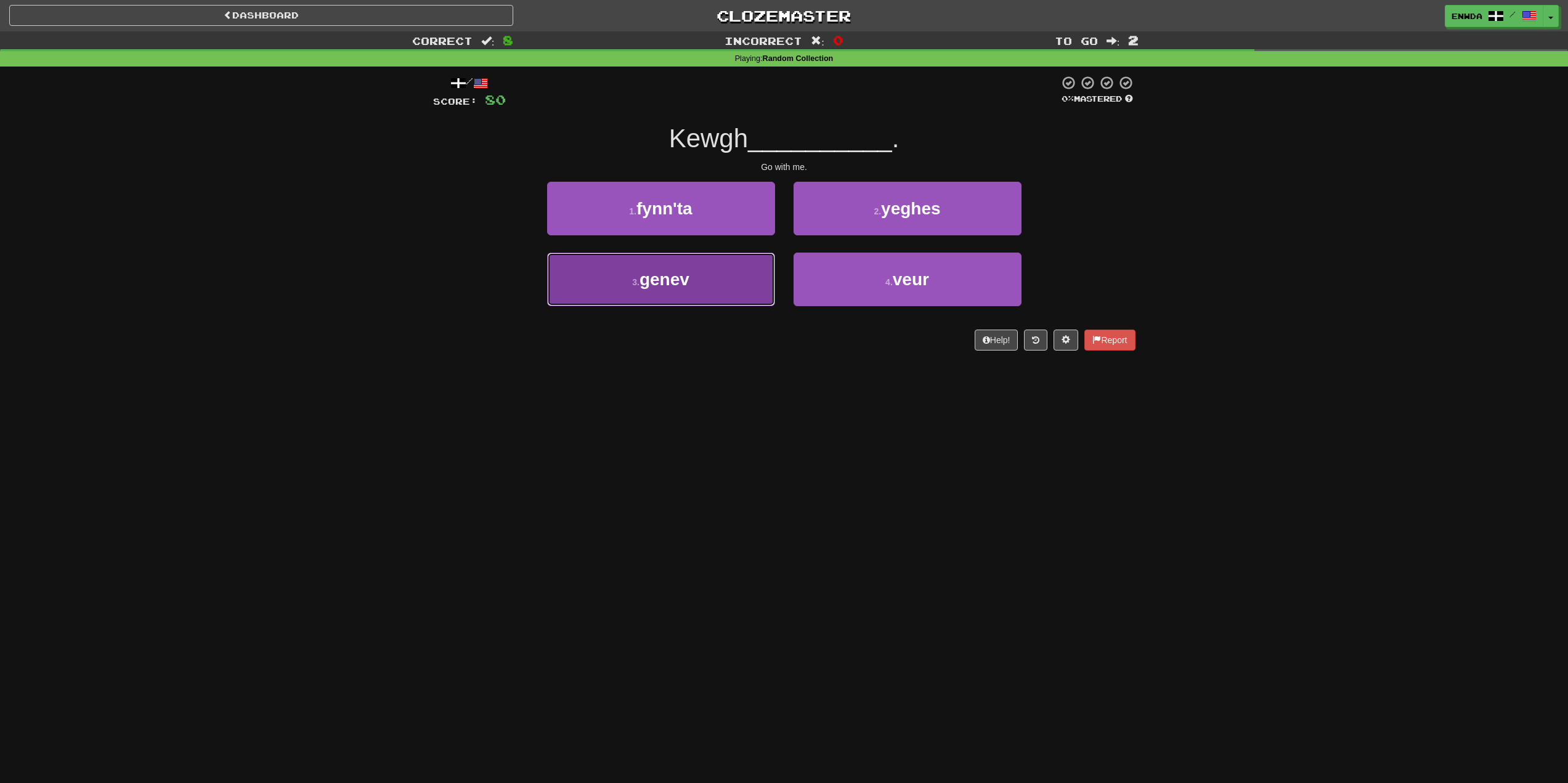
click at [744, 279] on button "3 . genev" at bounding box center [661, 279] width 228 height 54
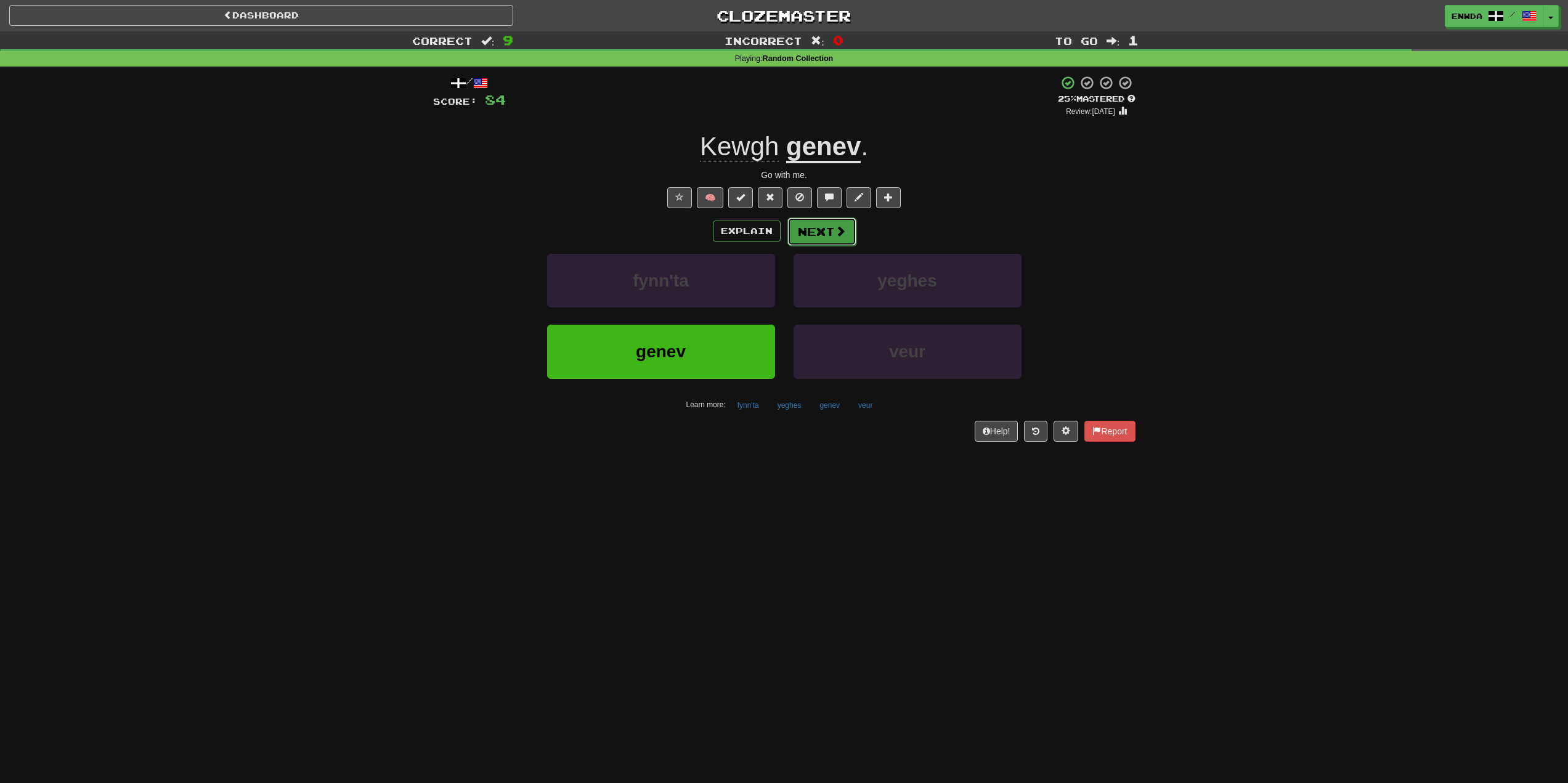
click at [839, 233] on span at bounding box center [840, 232] width 11 height 11
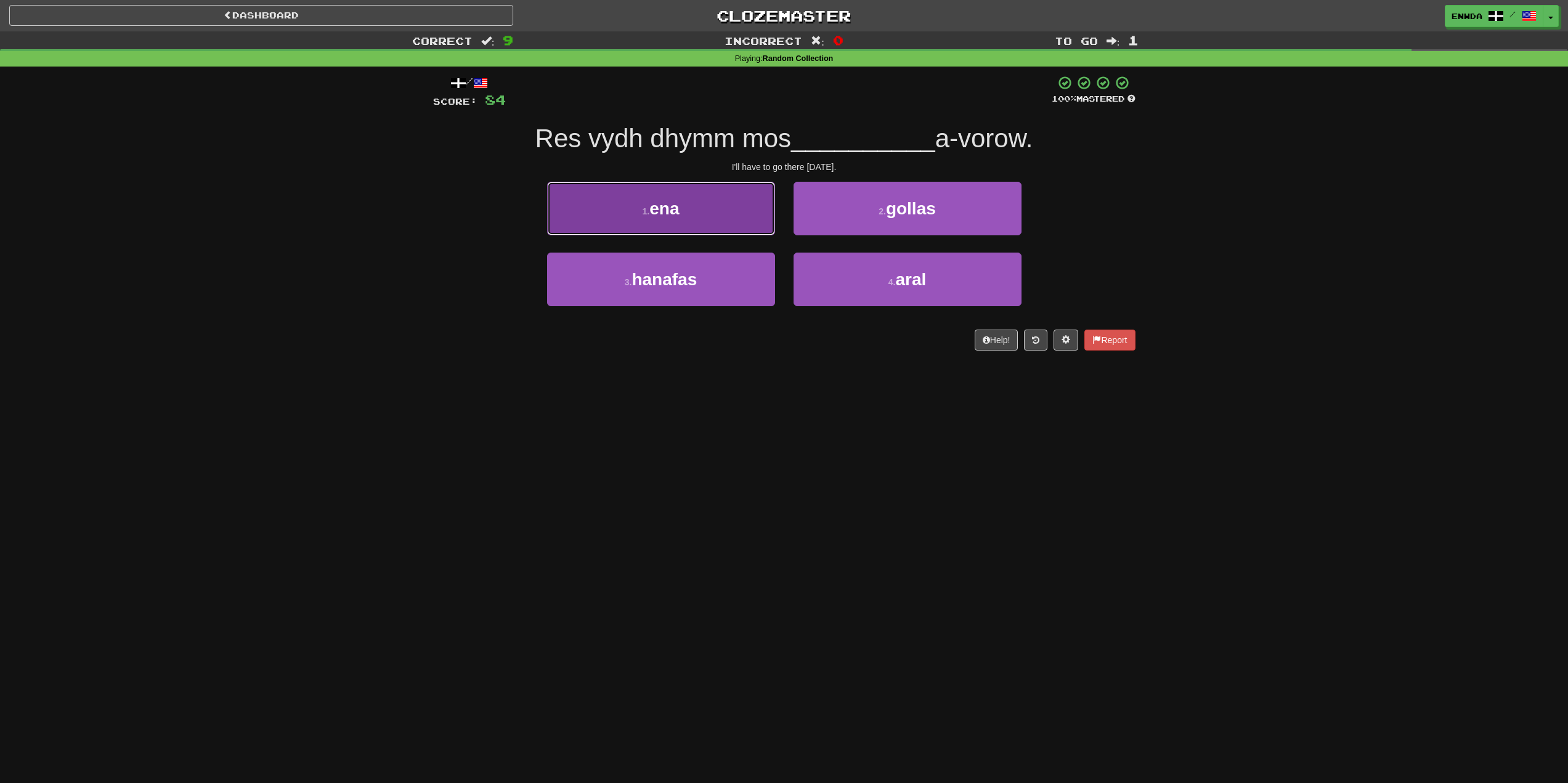
click at [688, 206] on button "1 . [GEOGRAPHIC_DATA]" at bounding box center [661, 208] width 228 height 54
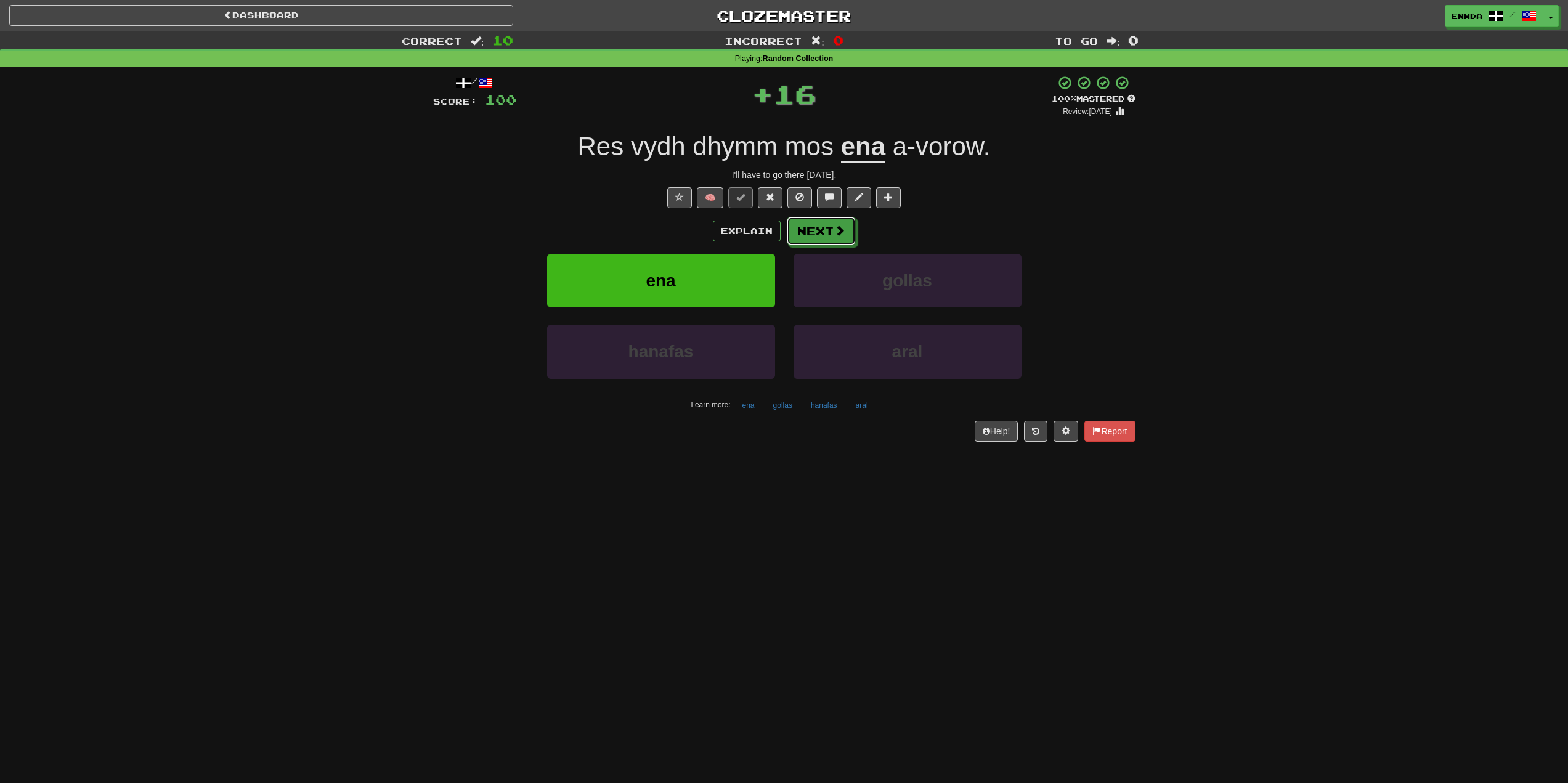
click at [821, 238] on button "Next" at bounding box center [820, 231] width 69 height 28
